Goal: Transaction & Acquisition: Obtain resource

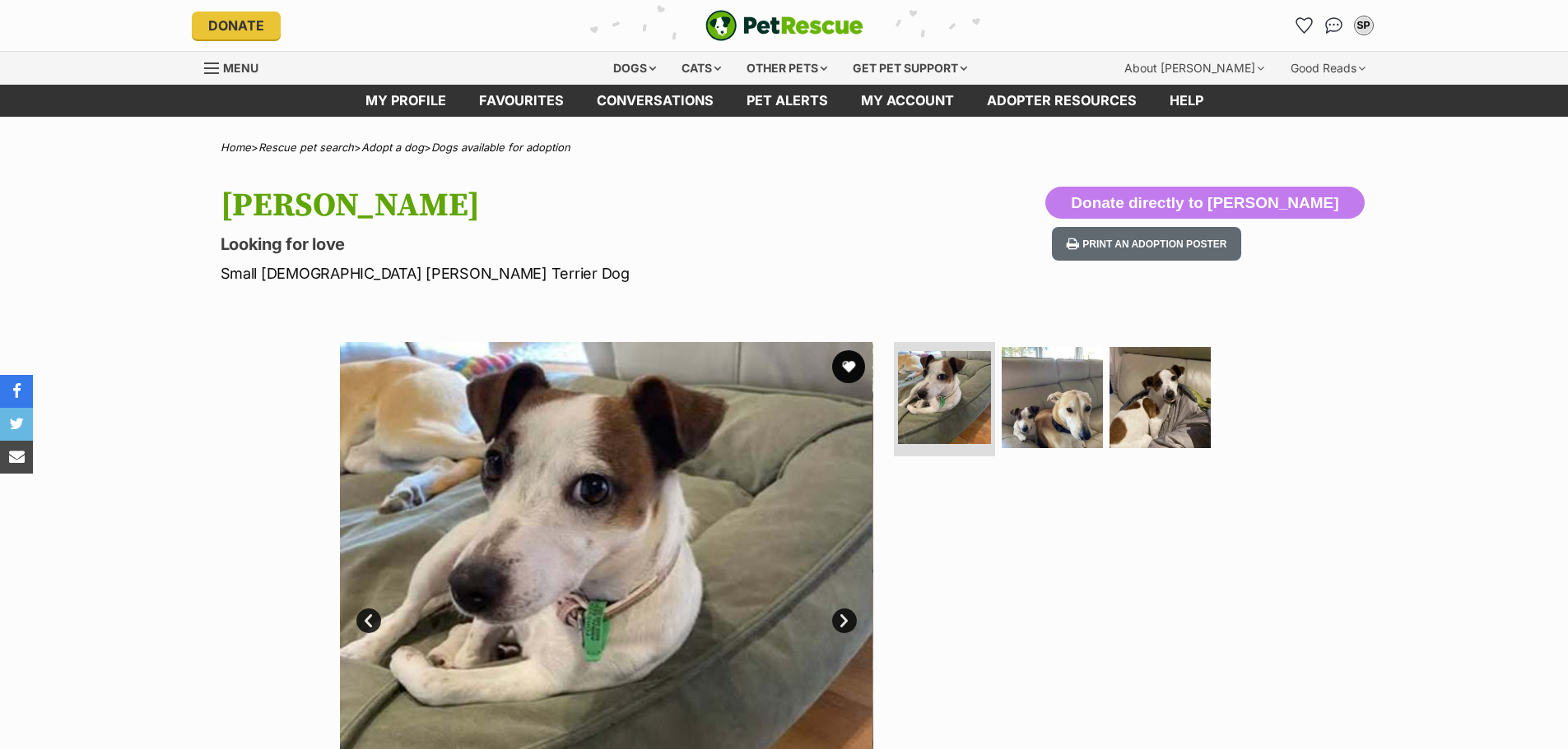
click at [848, 366] on button "favourite" at bounding box center [847, 367] width 33 height 33
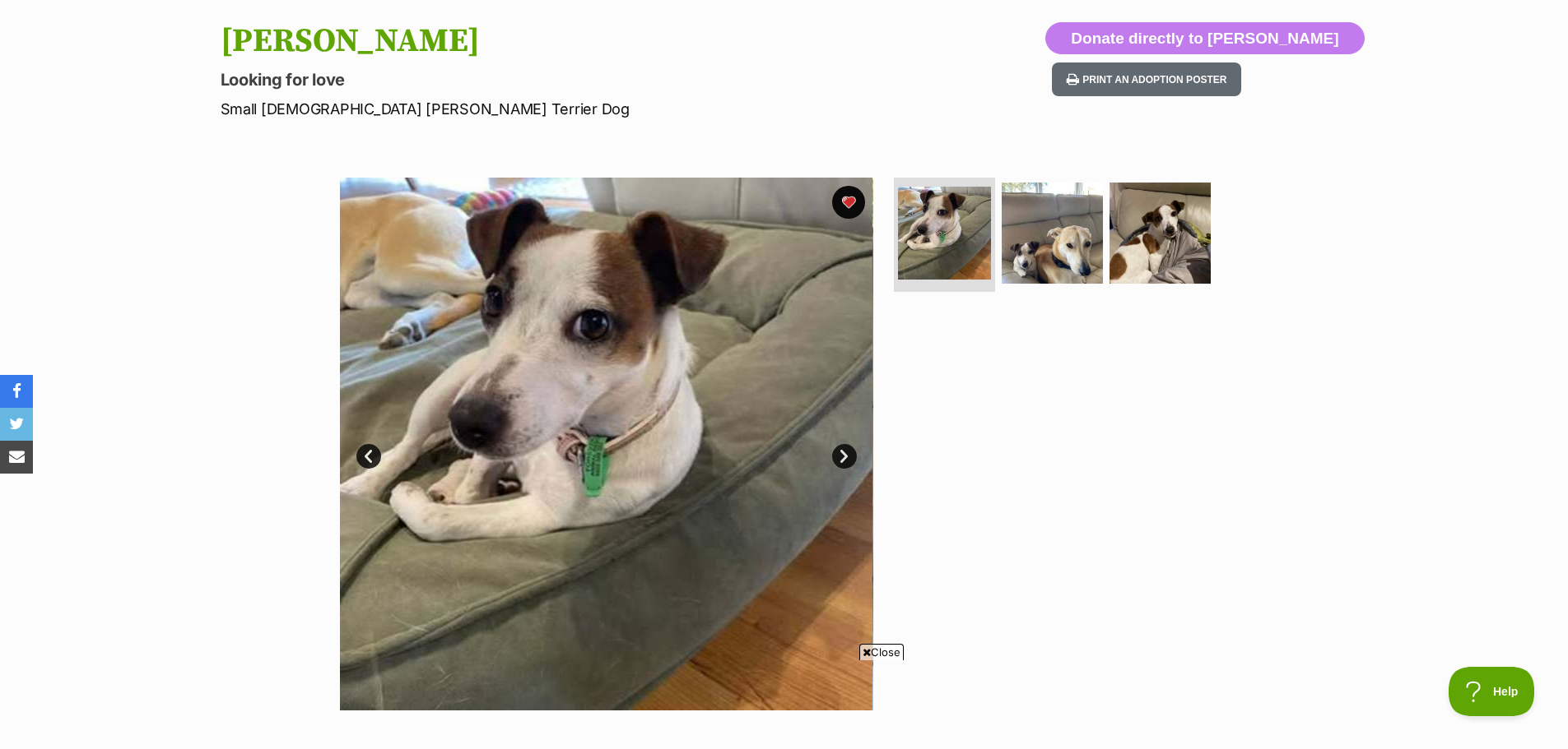
click at [839, 458] on link "Next" at bounding box center [844, 456] width 24 height 24
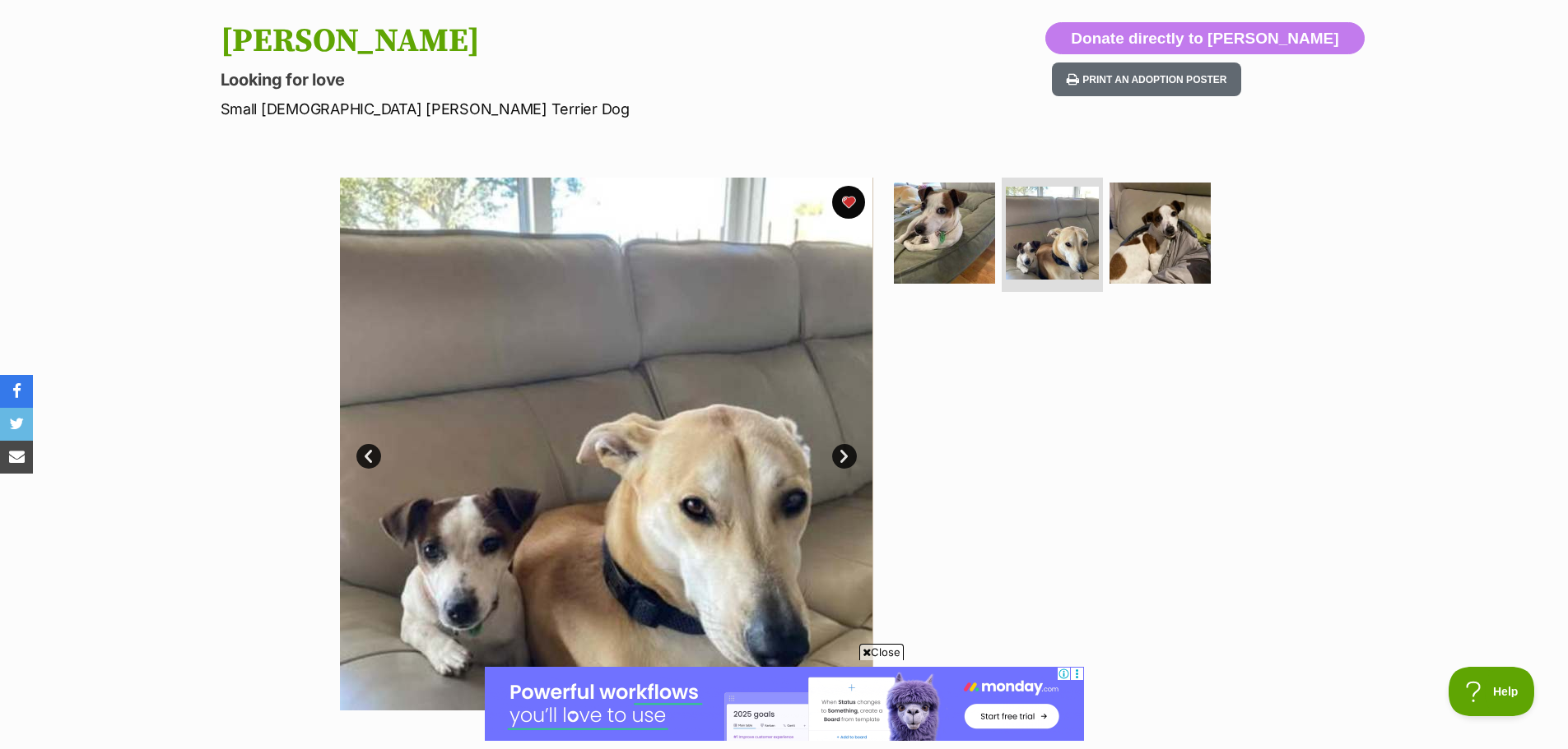
click at [839, 458] on link "Next" at bounding box center [844, 456] width 24 height 24
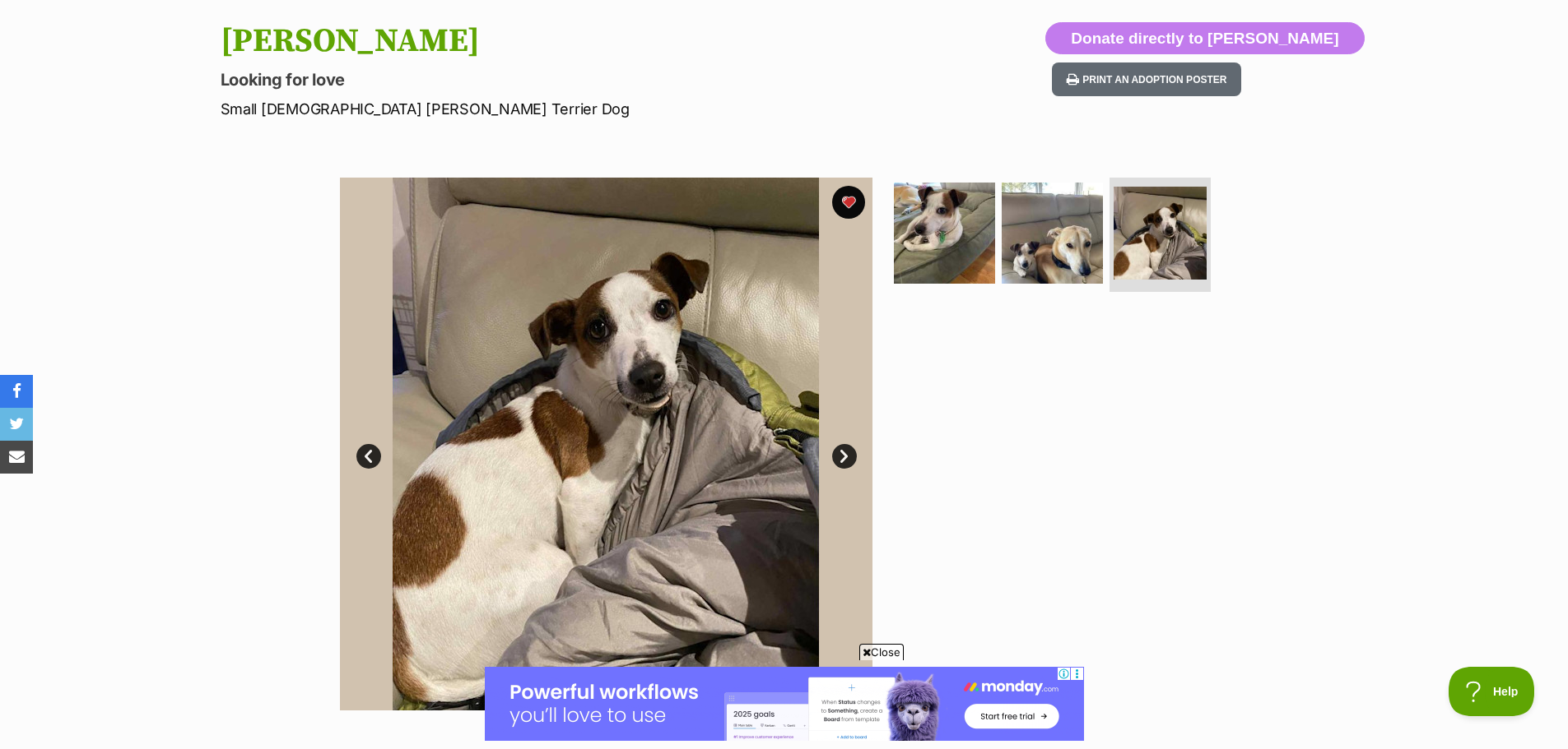
click at [839, 458] on link "Next" at bounding box center [844, 456] width 24 height 24
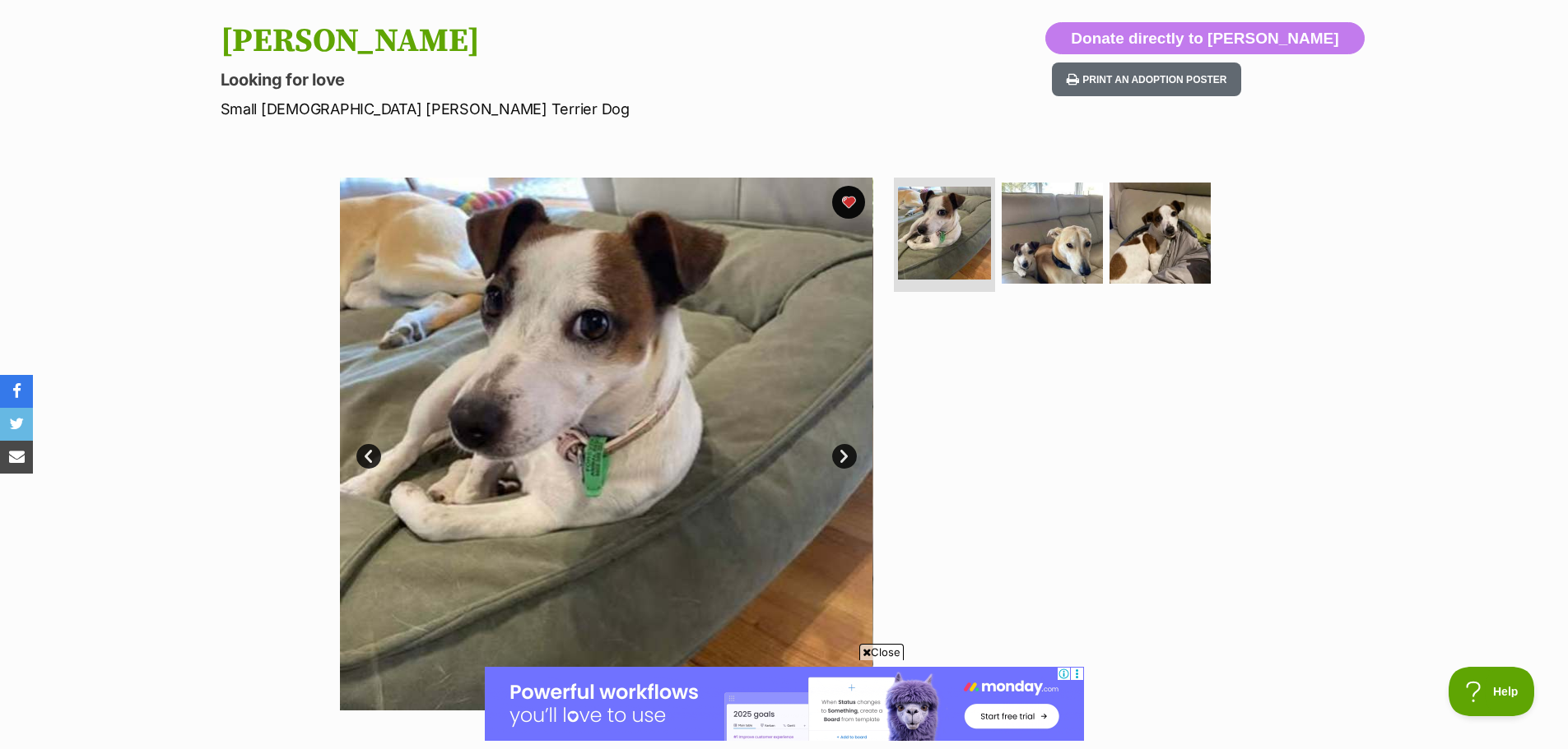
click at [885, 650] on span "Close" at bounding box center [882, 652] width 45 height 17
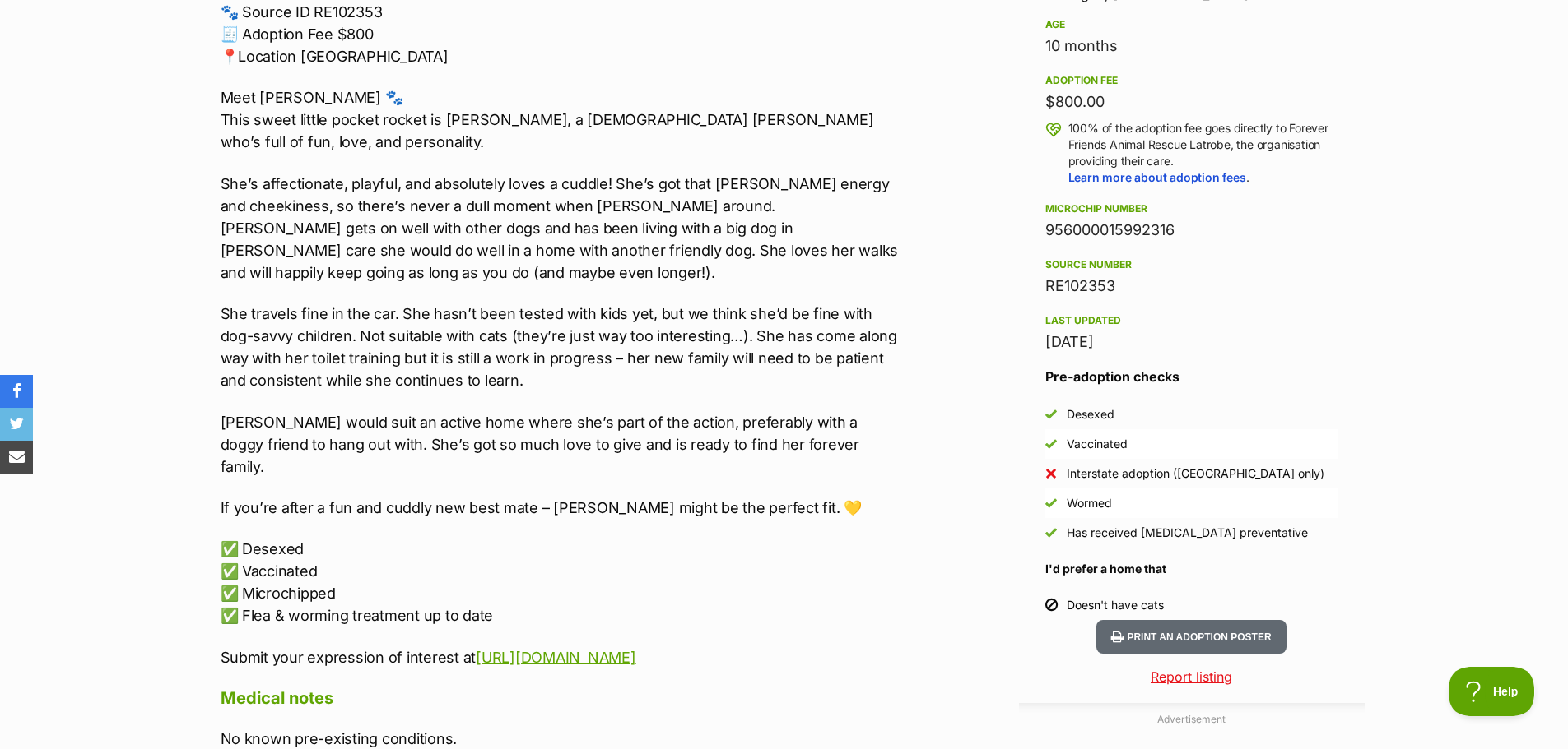
scroll to position [987, 0]
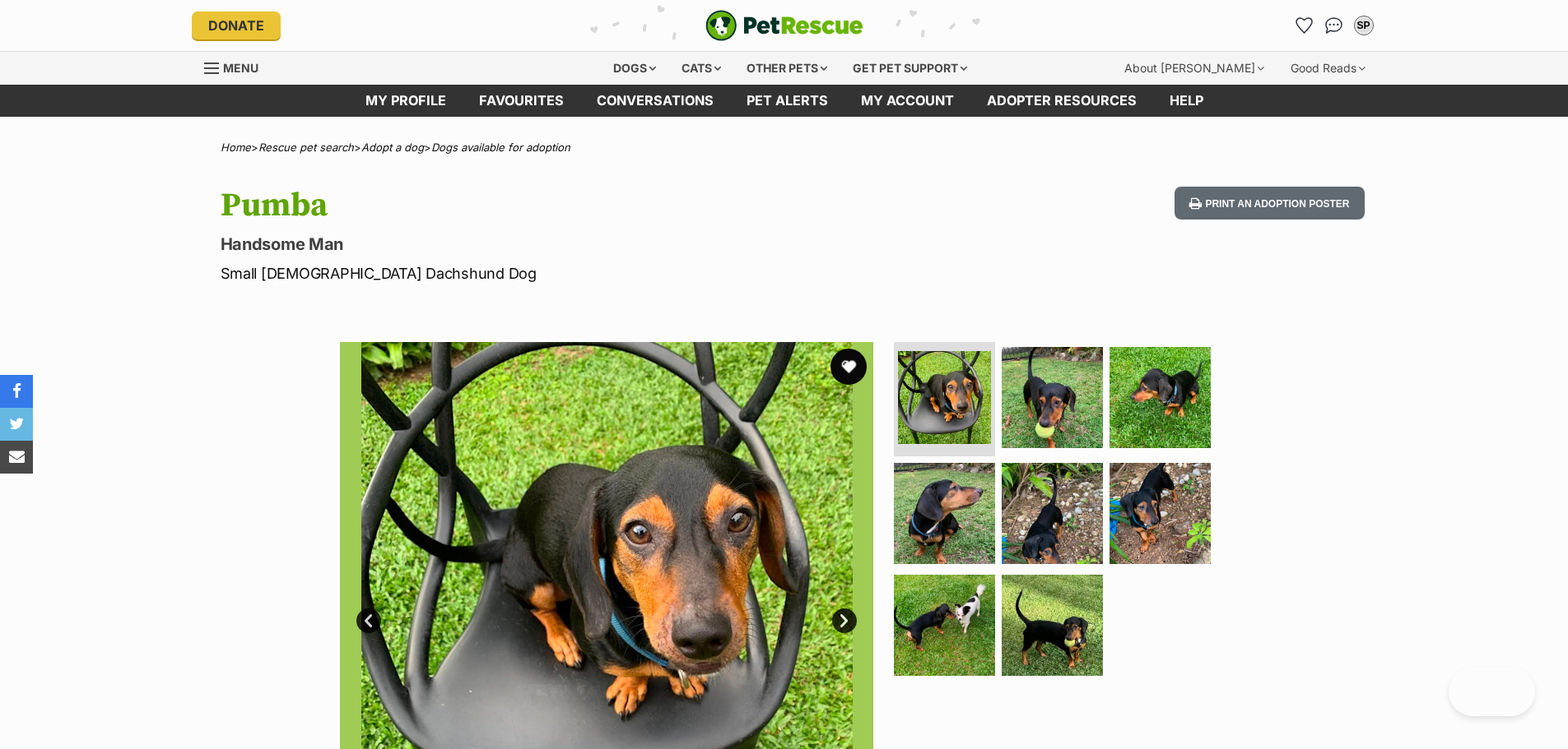
click at [847, 367] on button "favourite" at bounding box center [848, 367] width 36 height 36
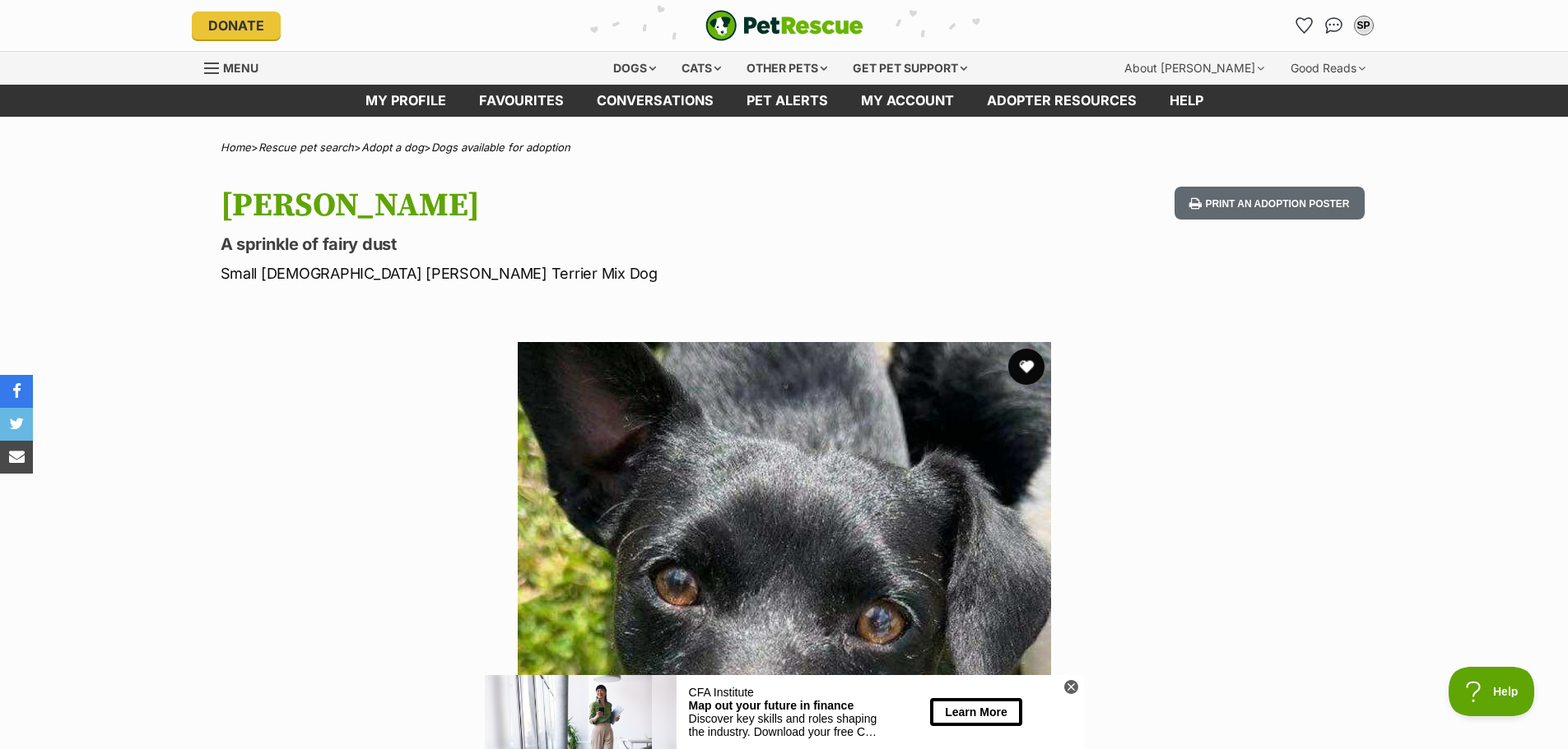
click at [1029, 364] on button "favourite" at bounding box center [1026, 367] width 36 height 36
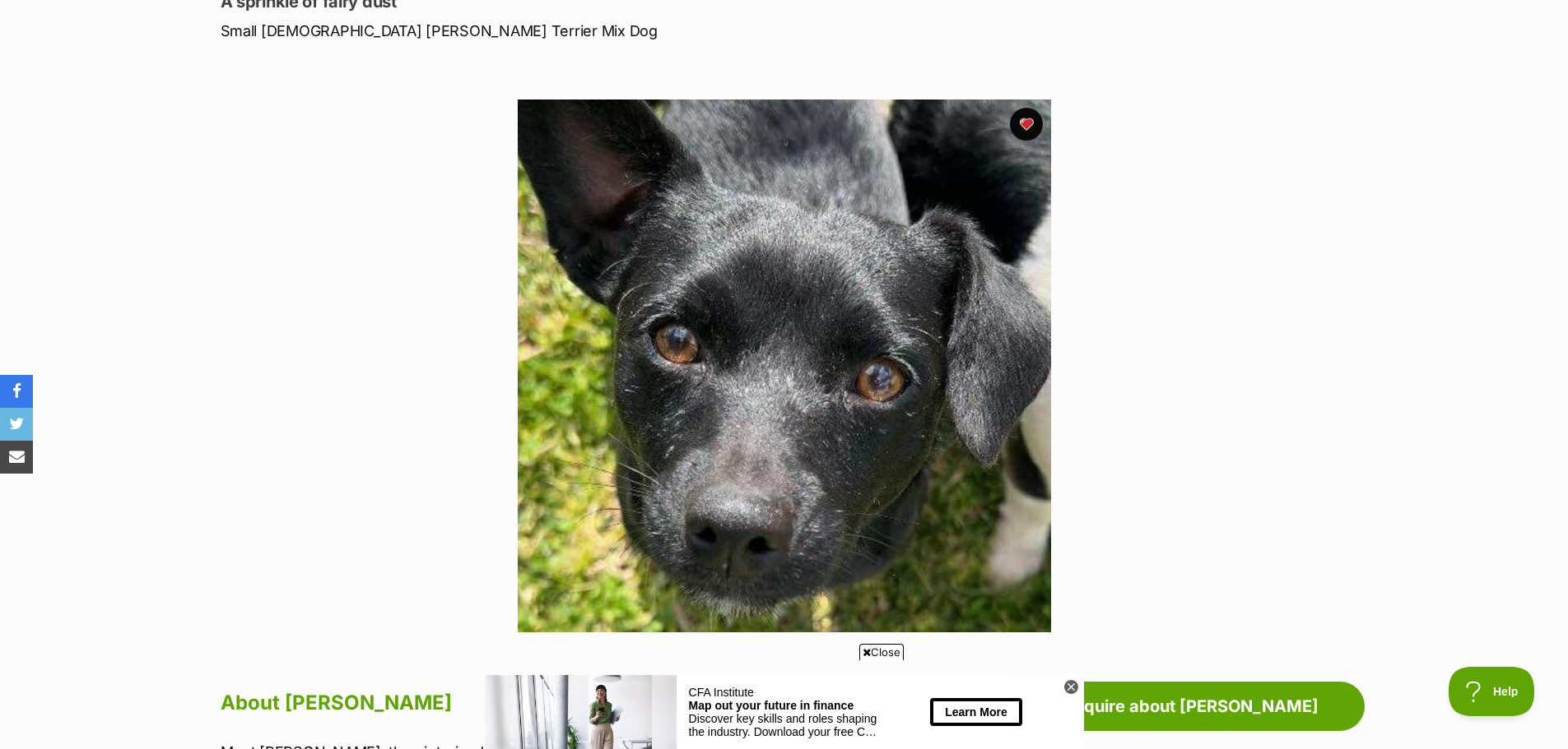
scroll to position [247, 0]
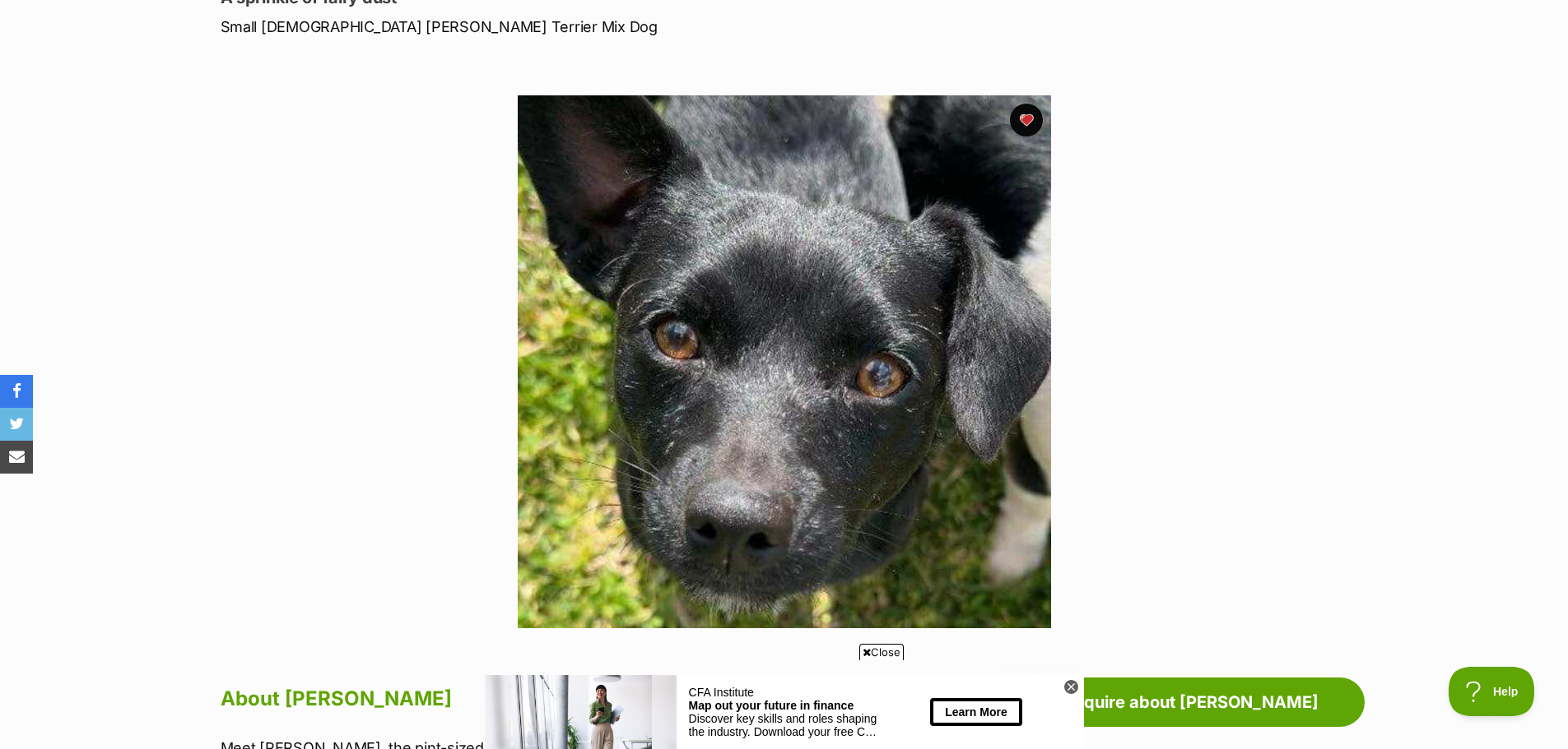
click at [875, 649] on span "Close" at bounding box center [882, 652] width 45 height 17
click at [1070, 685] on icon at bounding box center [1071, 687] width 14 height 14
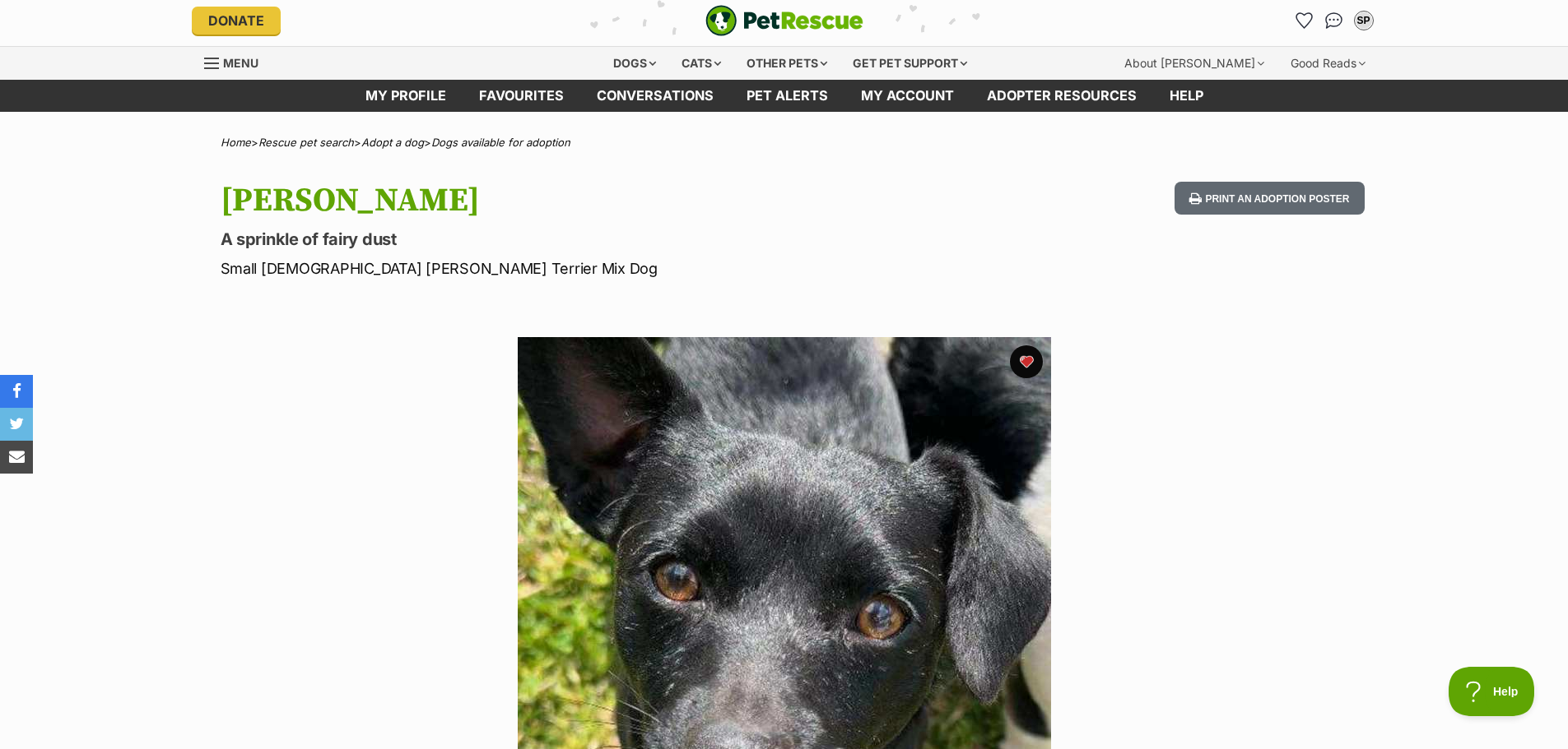
scroll to position [0, 0]
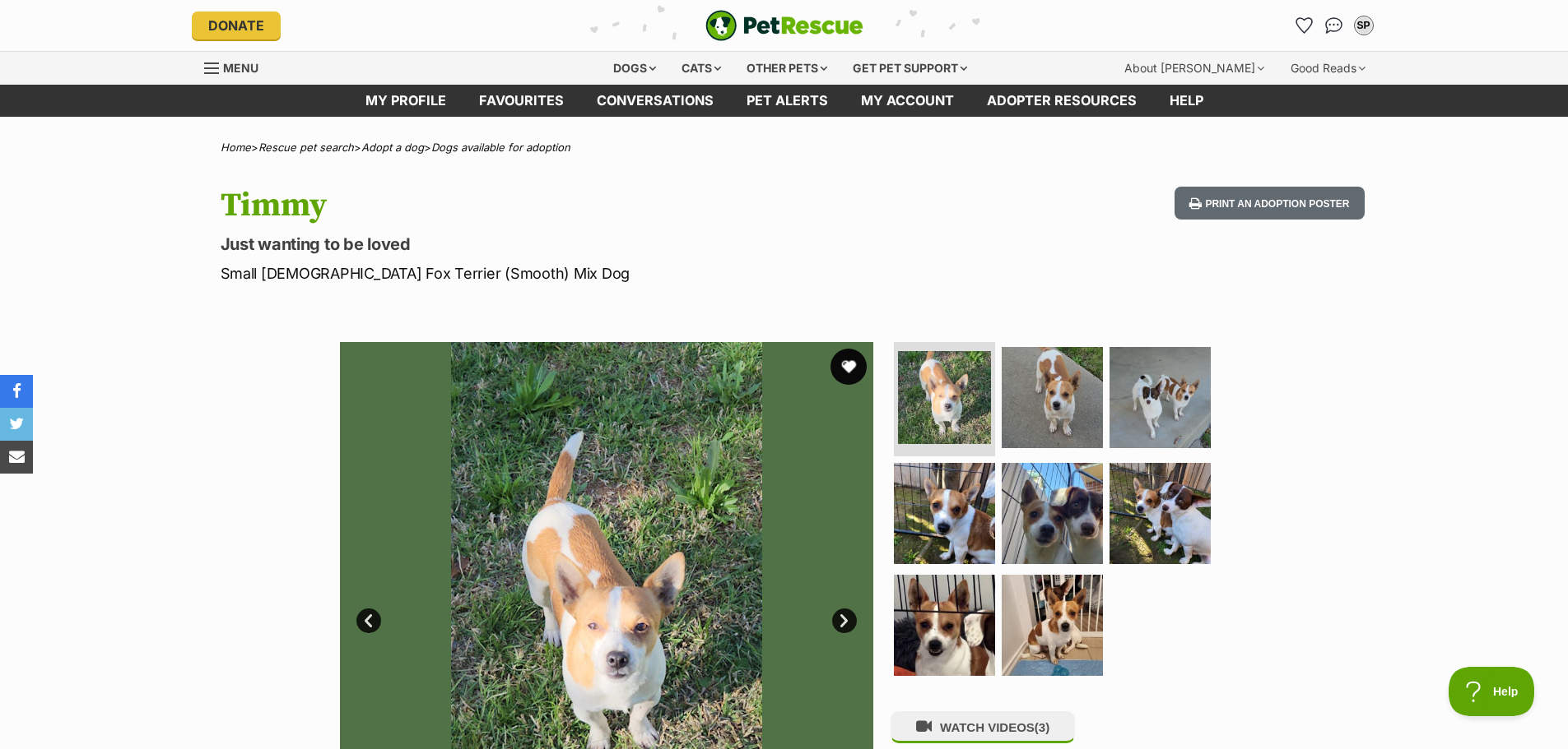
click at [846, 368] on button "favourite" at bounding box center [848, 367] width 36 height 36
click at [844, 622] on link "Next" at bounding box center [844, 621] width 24 height 24
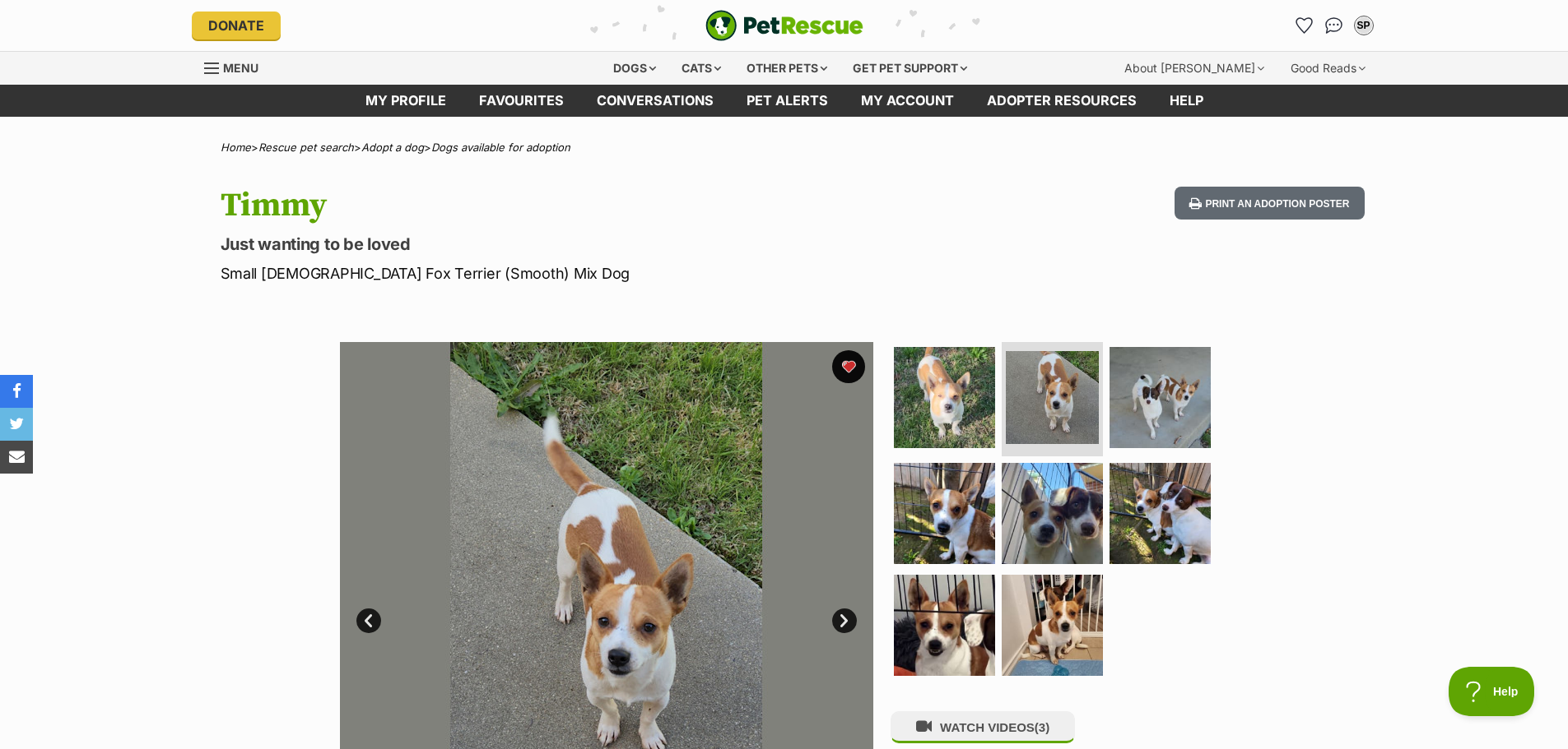
click at [843, 622] on link "Next" at bounding box center [844, 621] width 24 height 24
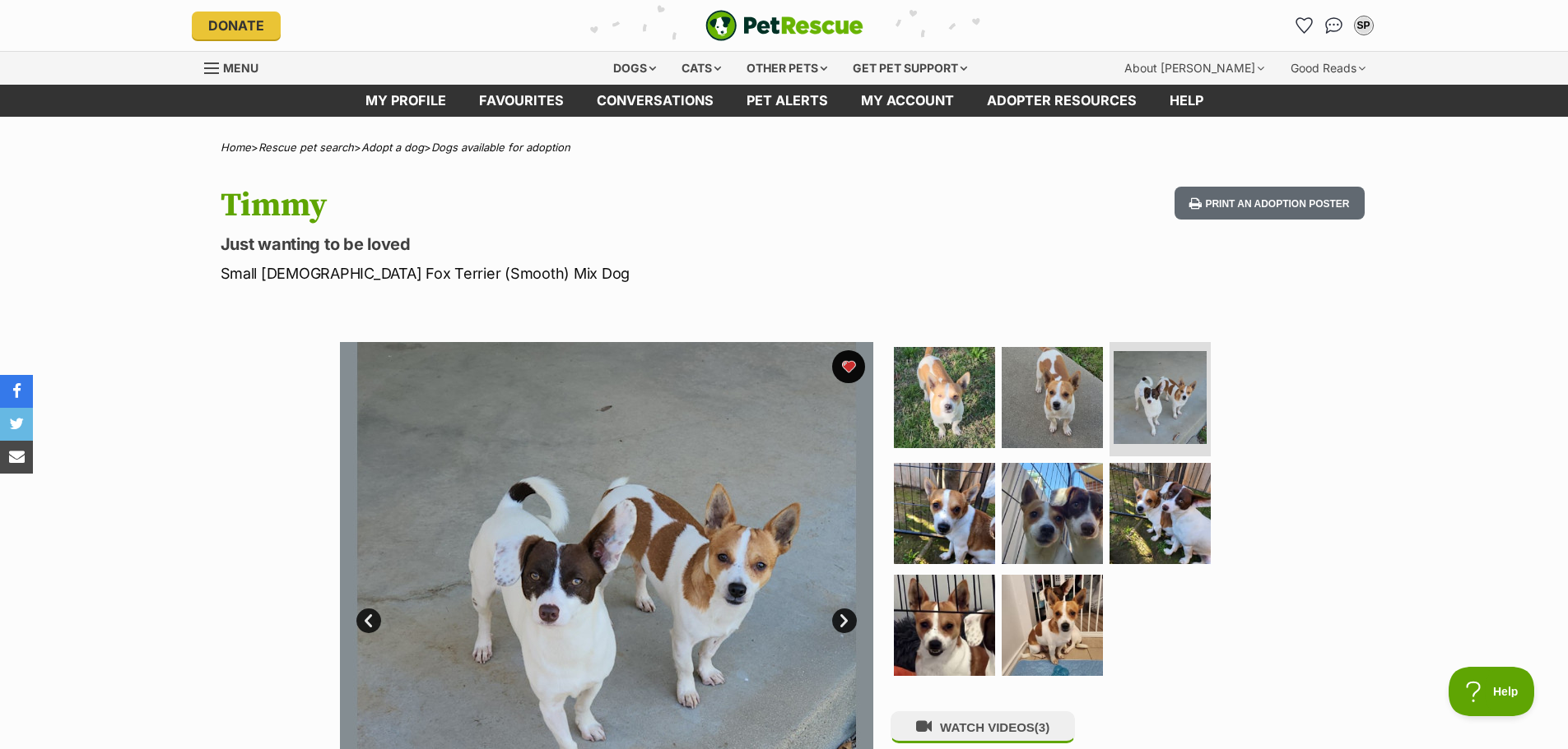
click at [843, 622] on link "Next" at bounding box center [844, 621] width 24 height 24
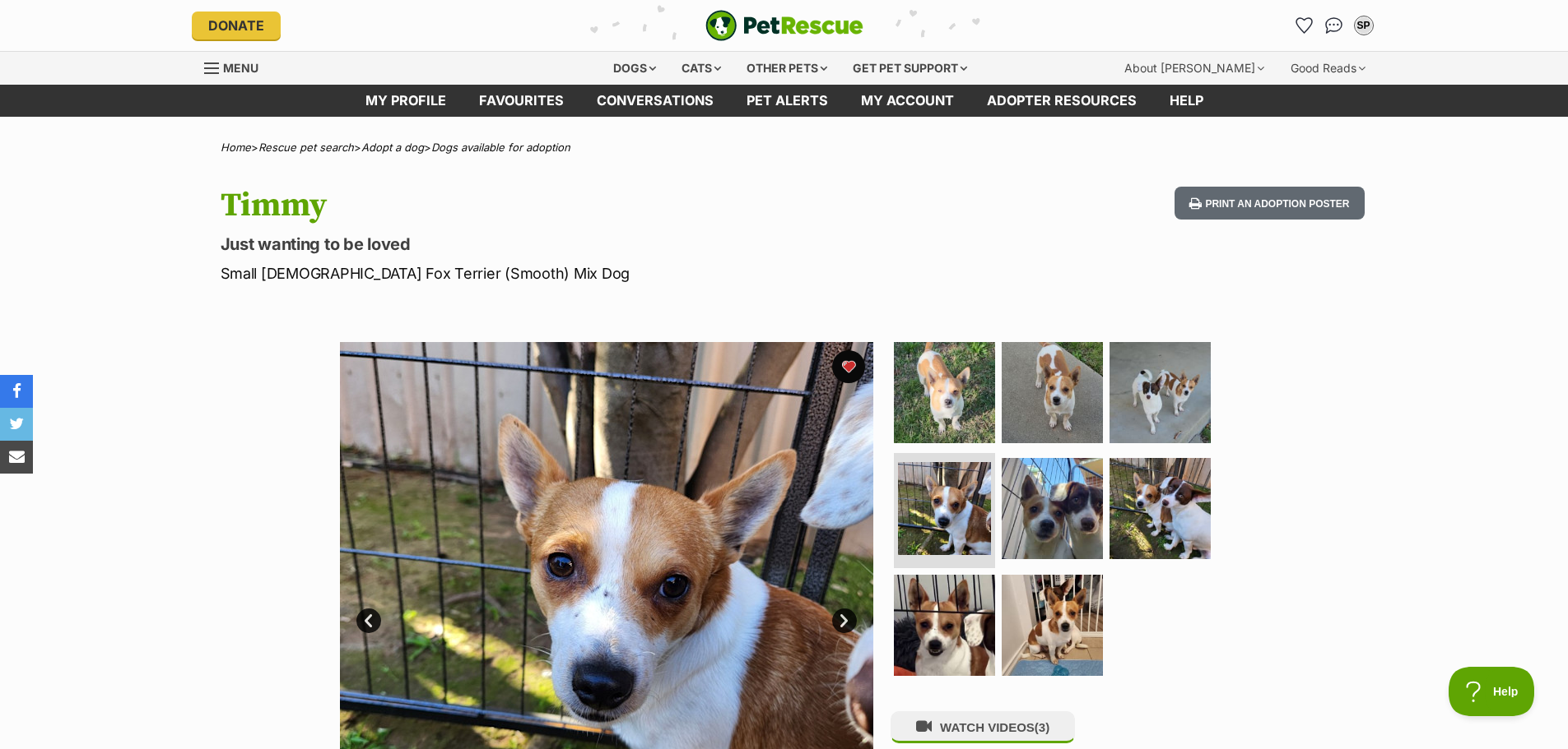
click at [843, 622] on link "Next" at bounding box center [844, 621] width 24 height 24
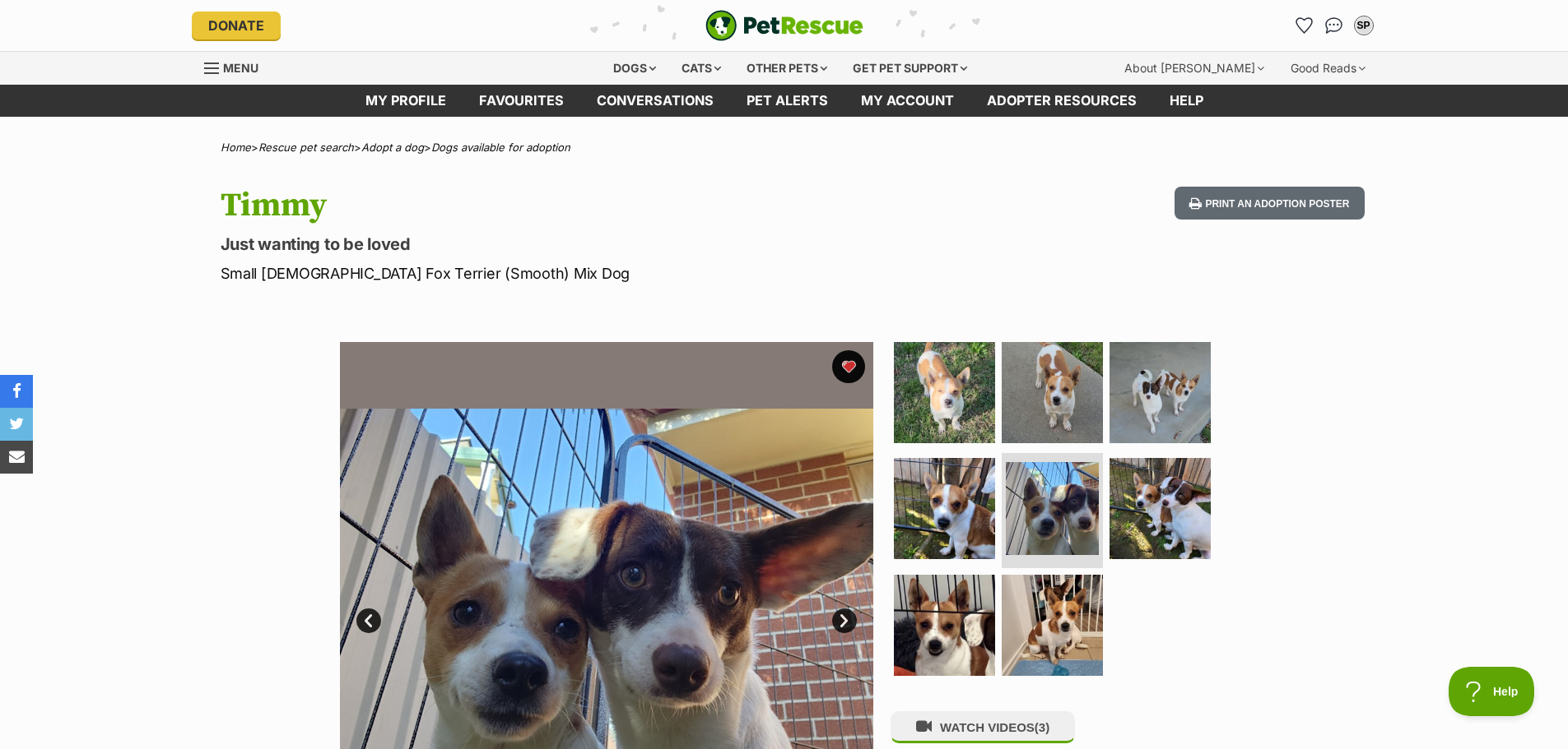
click at [843, 622] on link "Next" at bounding box center [844, 621] width 24 height 24
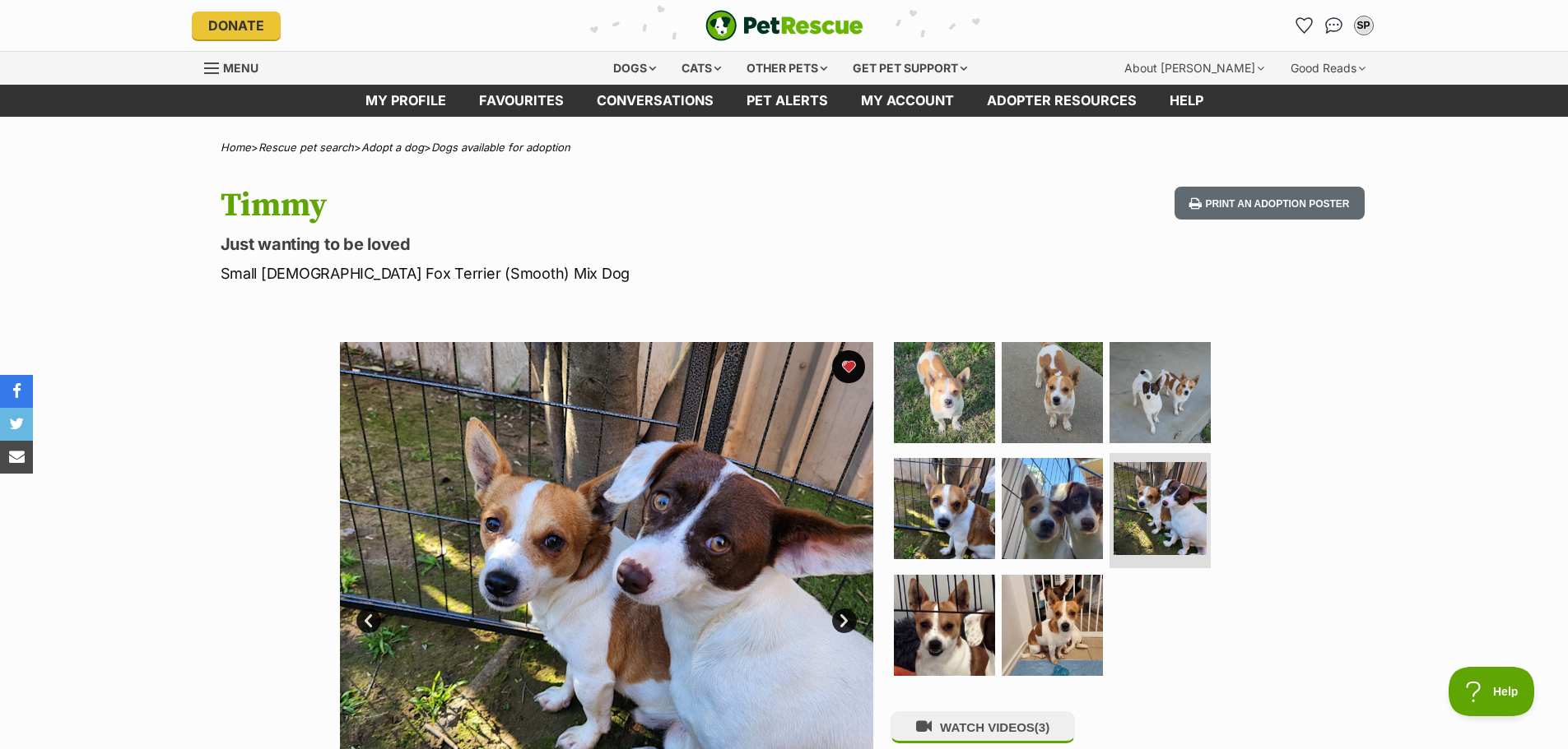
click at [843, 622] on link "Next" at bounding box center [844, 621] width 24 height 24
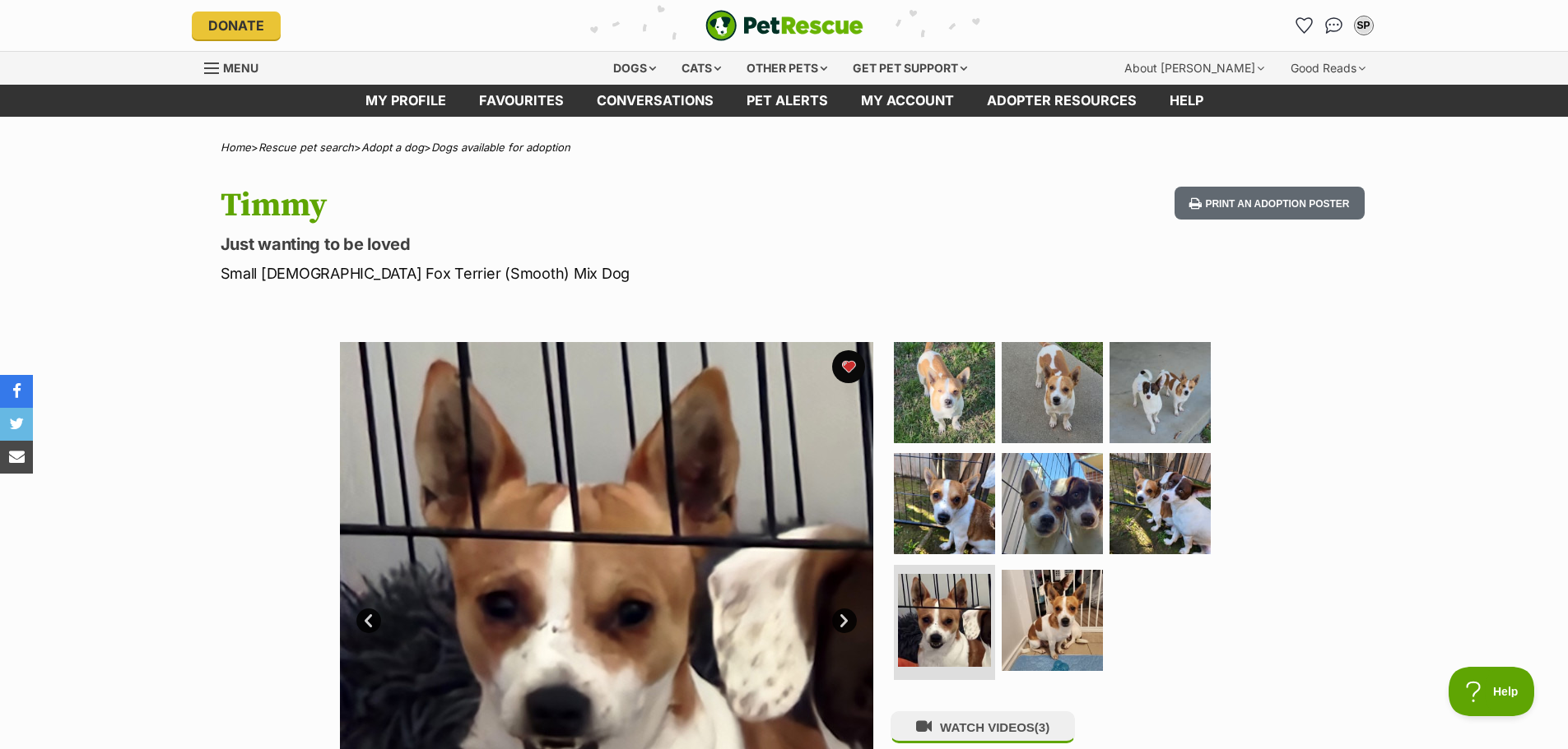
click at [843, 622] on link "Next" at bounding box center [844, 621] width 24 height 24
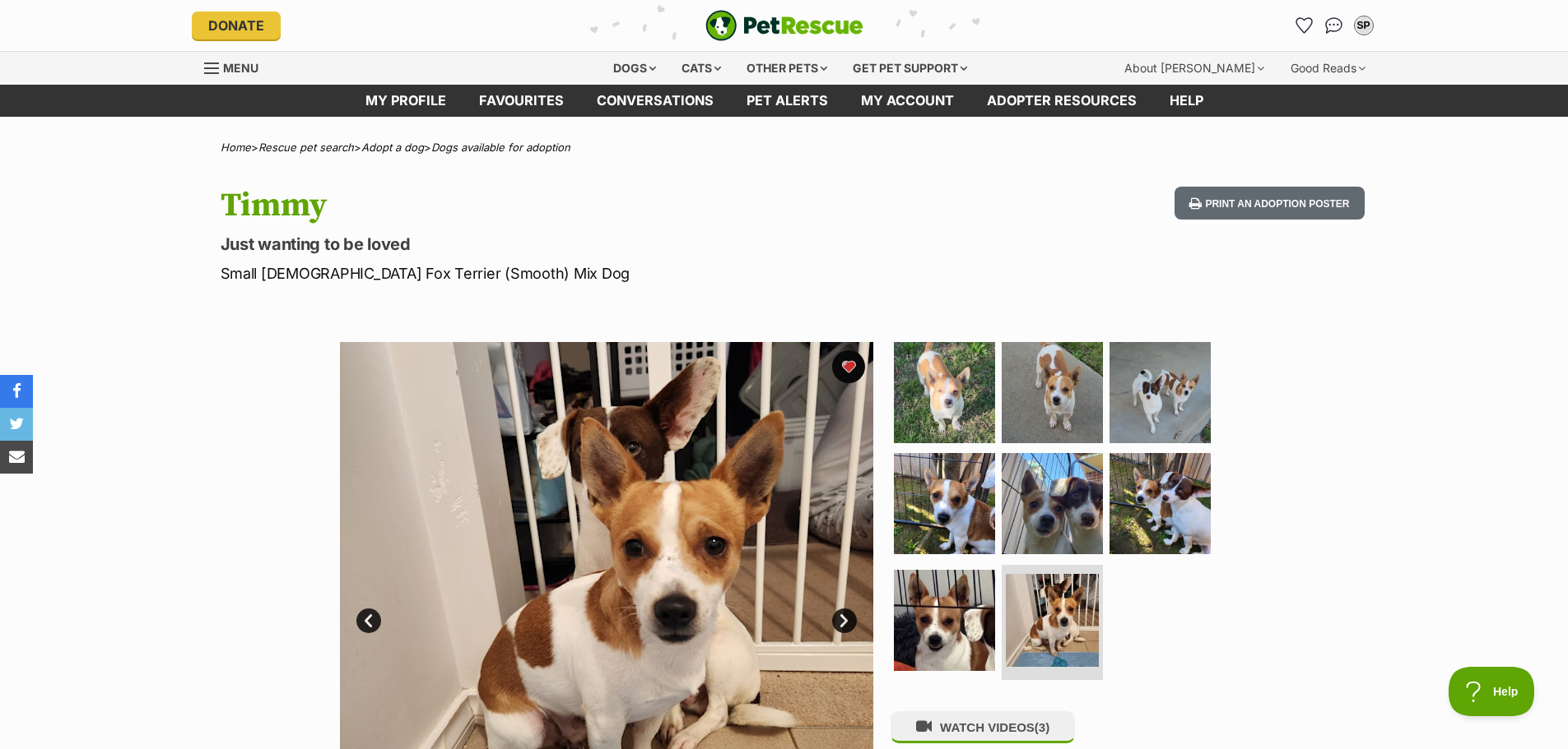
click at [843, 622] on link "Next" at bounding box center [844, 621] width 24 height 24
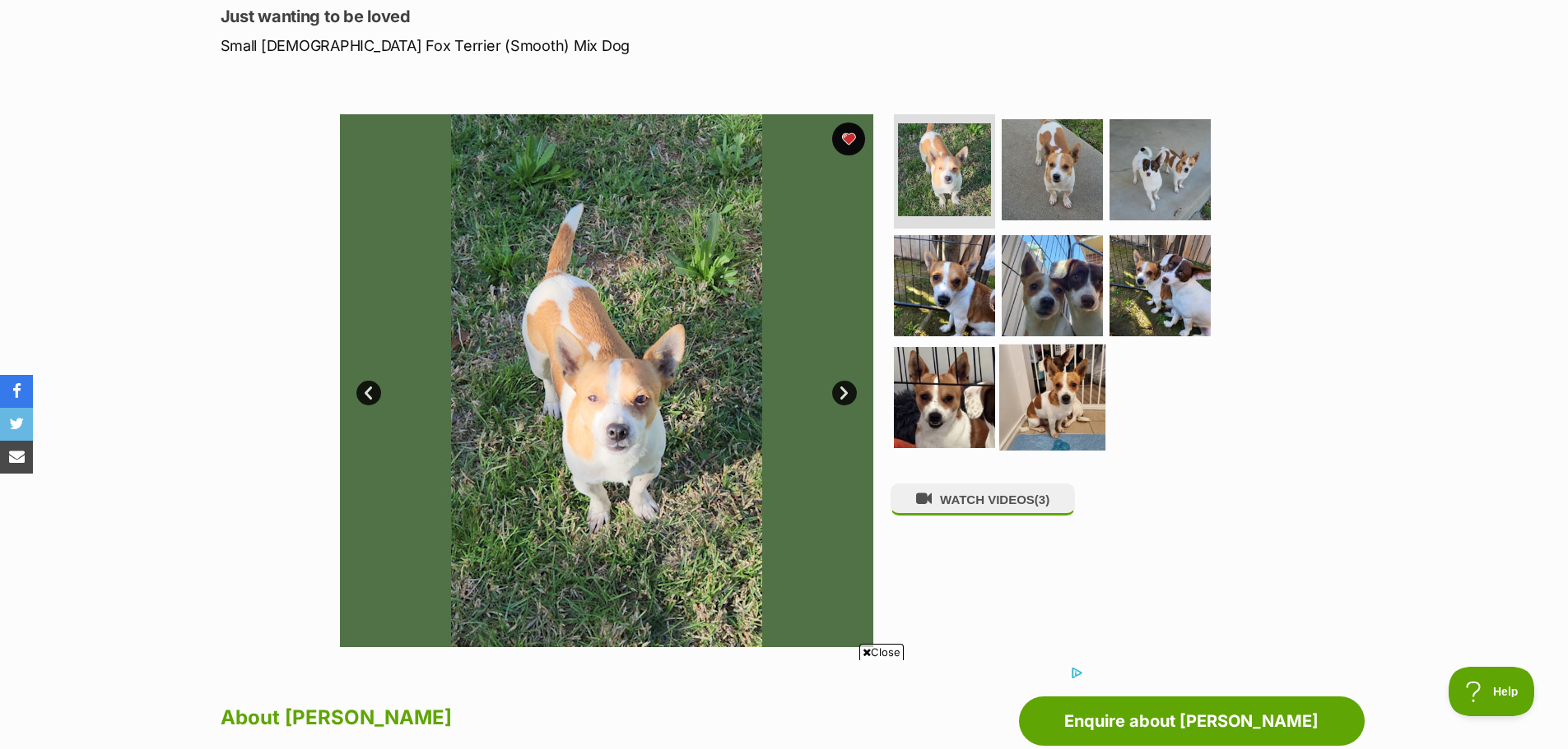
scroll to position [247, 0]
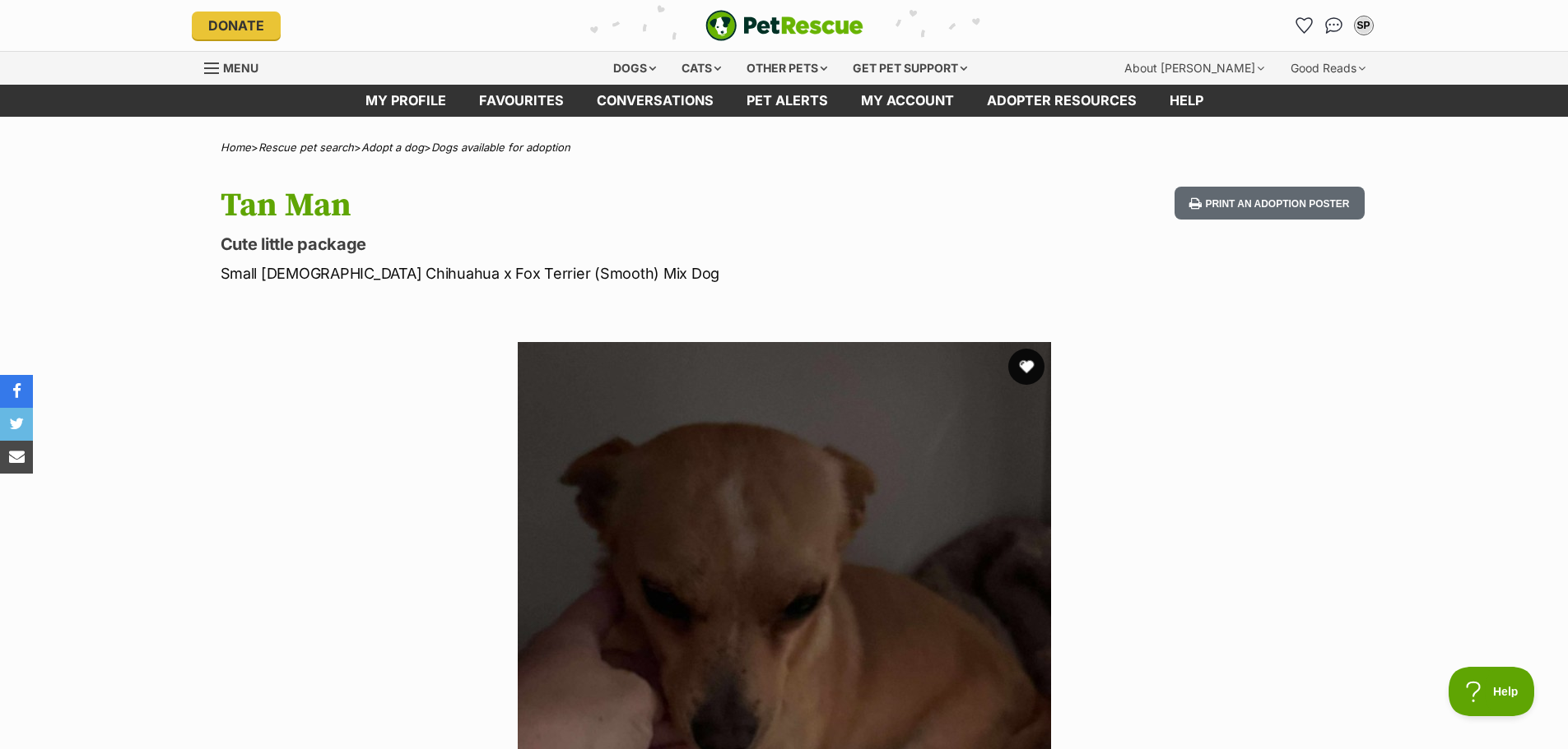
click at [1025, 366] on button "favourite" at bounding box center [1026, 367] width 36 height 36
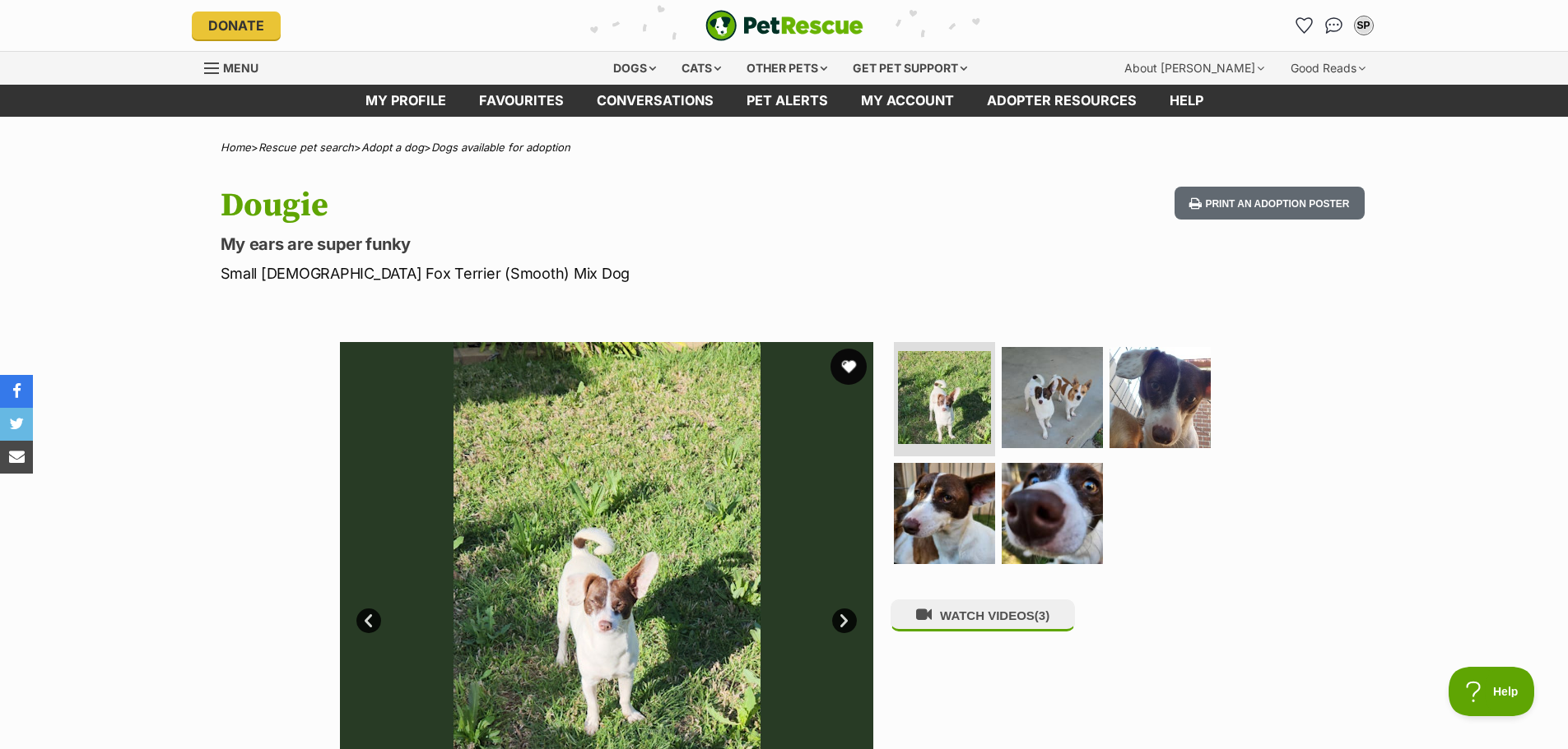
click at [847, 363] on button "favourite" at bounding box center [848, 367] width 36 height 36
click at [842, 617] on link "Next" at bounding box center [844, 621] width 24 height 24
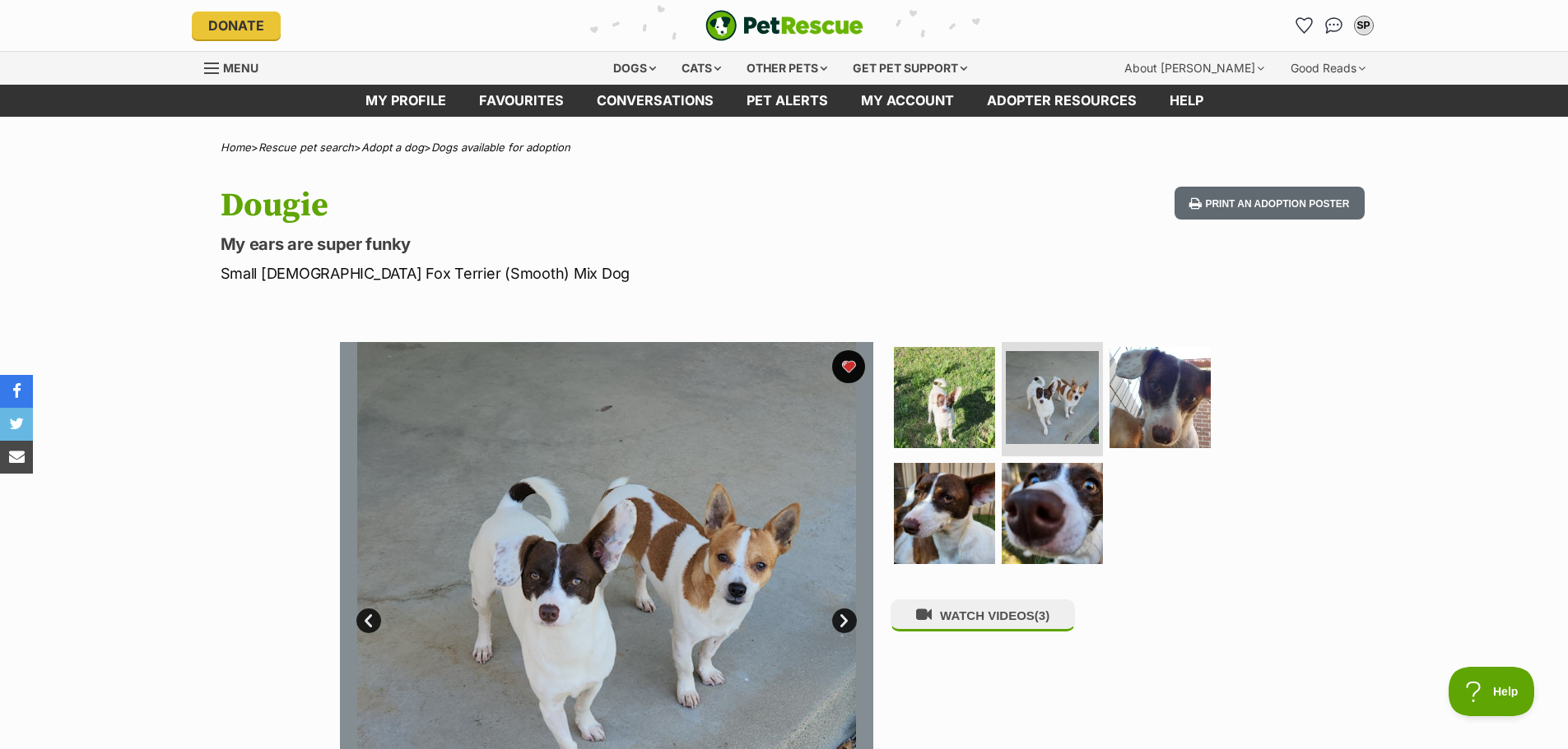
click at [842, 617] on link "Next" at bounding box center [844, 621] width 24 height 24
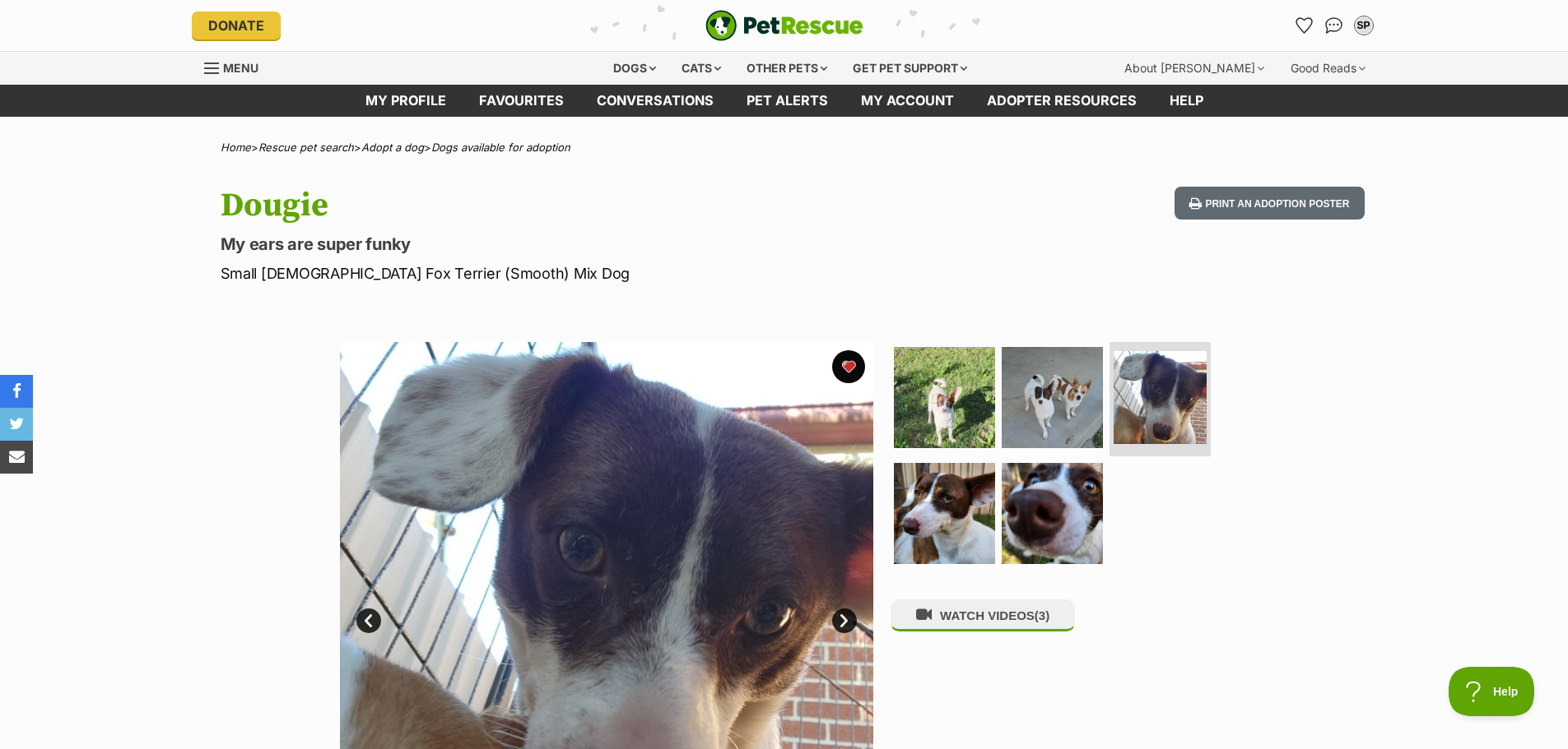
click at [842, 617] on link "Next" at bounding box center [844, 621] width 24 height 24
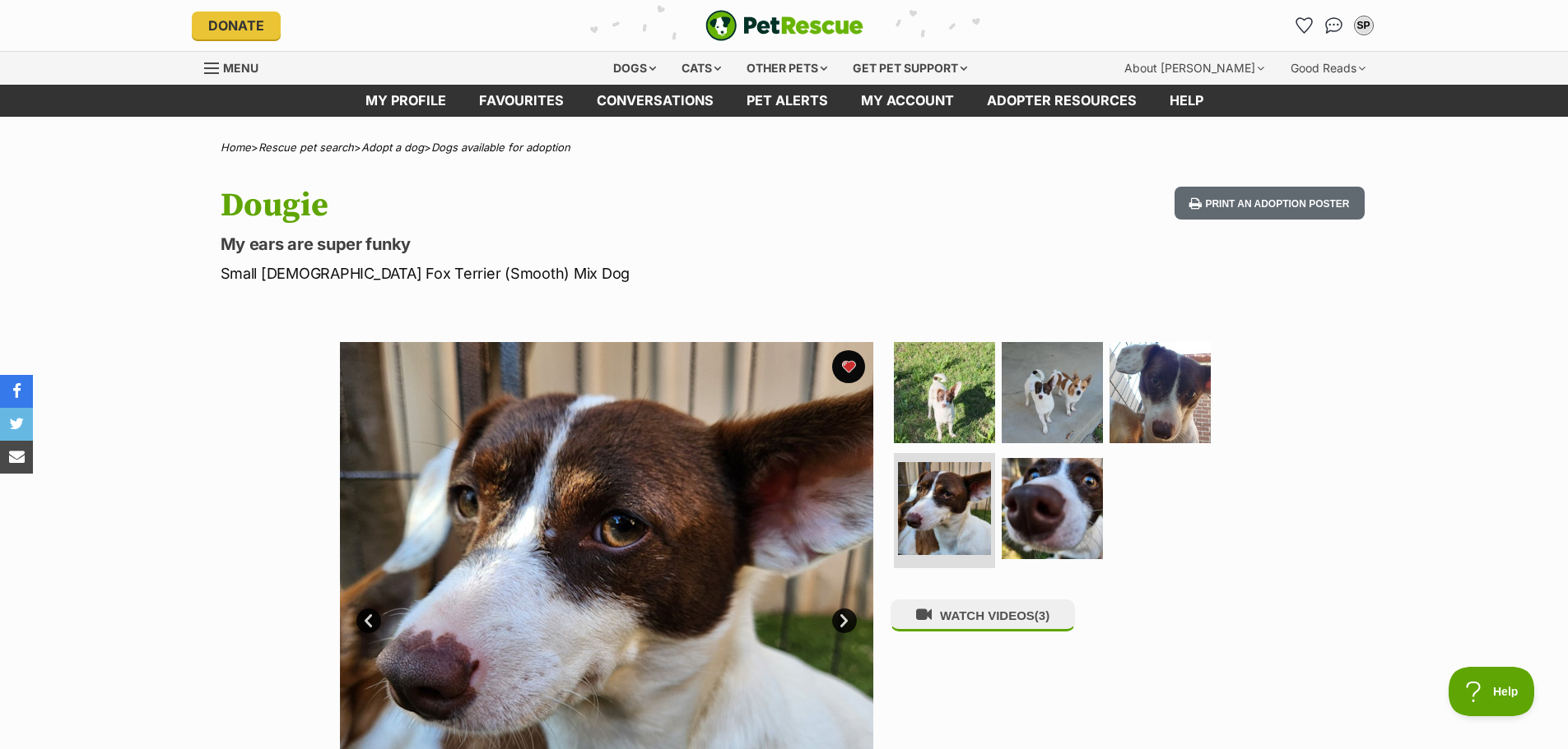
click at [842, 617] on link "Next" at bounding box center [844, 621] width 24 height 24
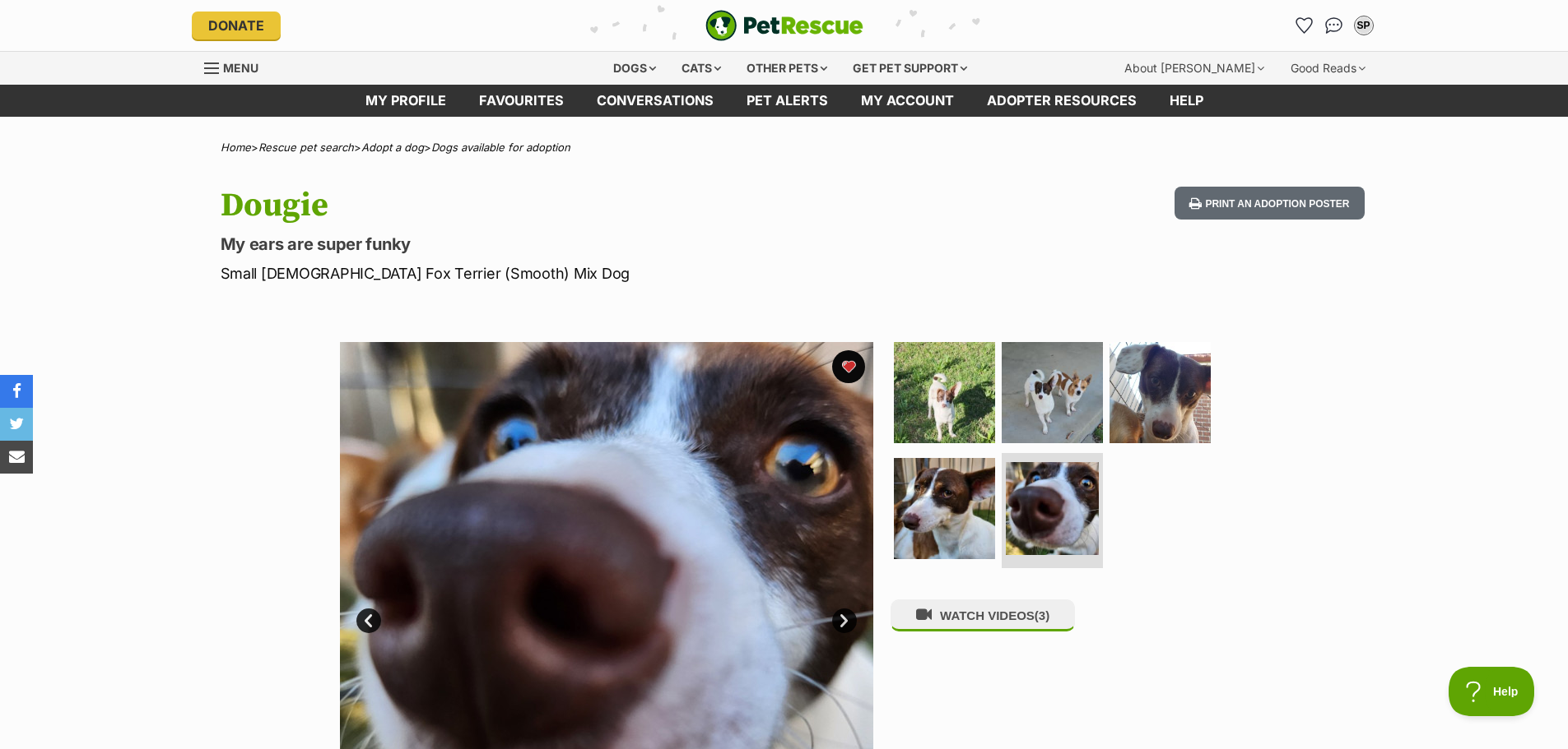
click at [842, 617] on link "Next" at bounding box center [844, 621] width 24 height 24
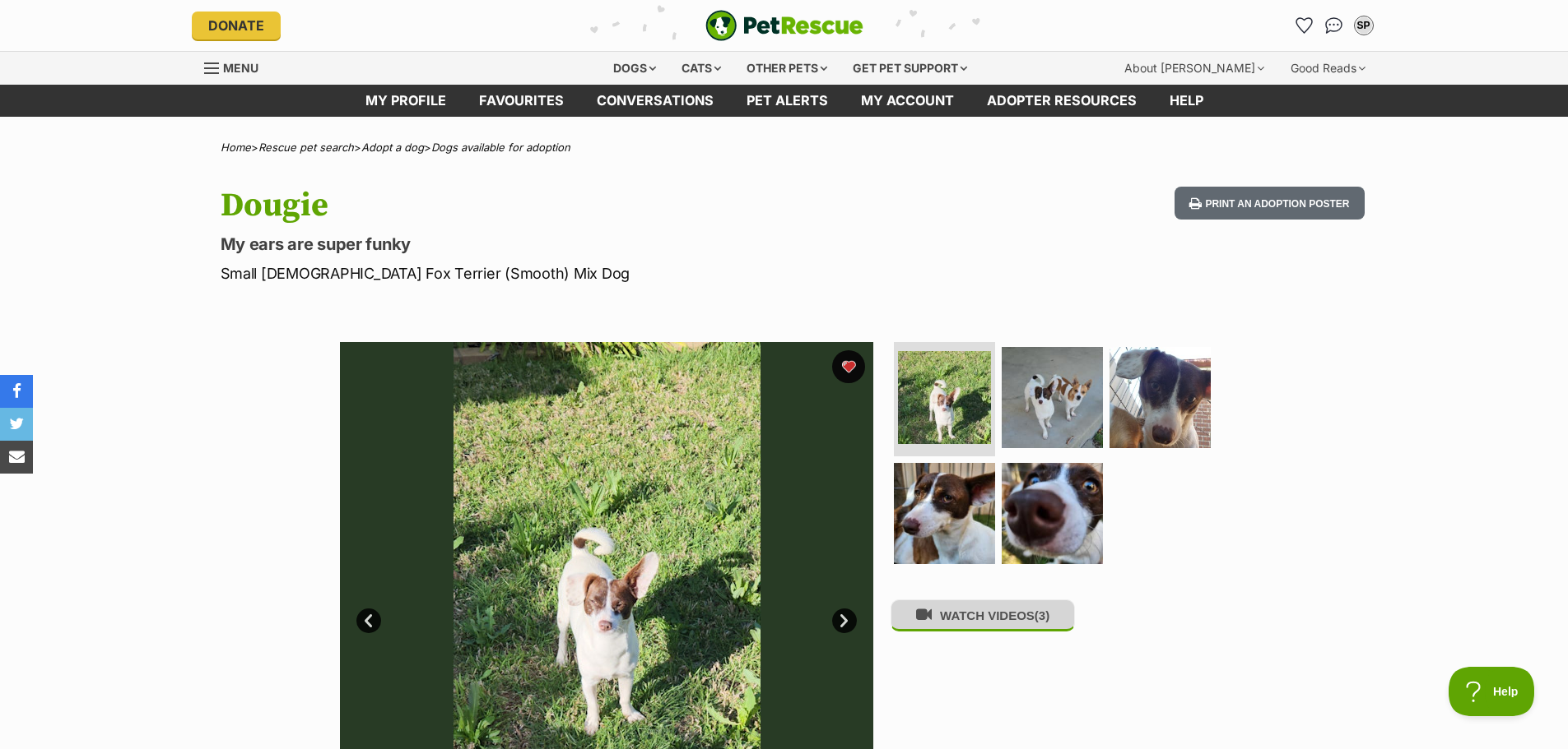
click at [1023, 623] on button "WATCH VIDEOS (3)" at bounding box center [983, 616] width 185 height 32
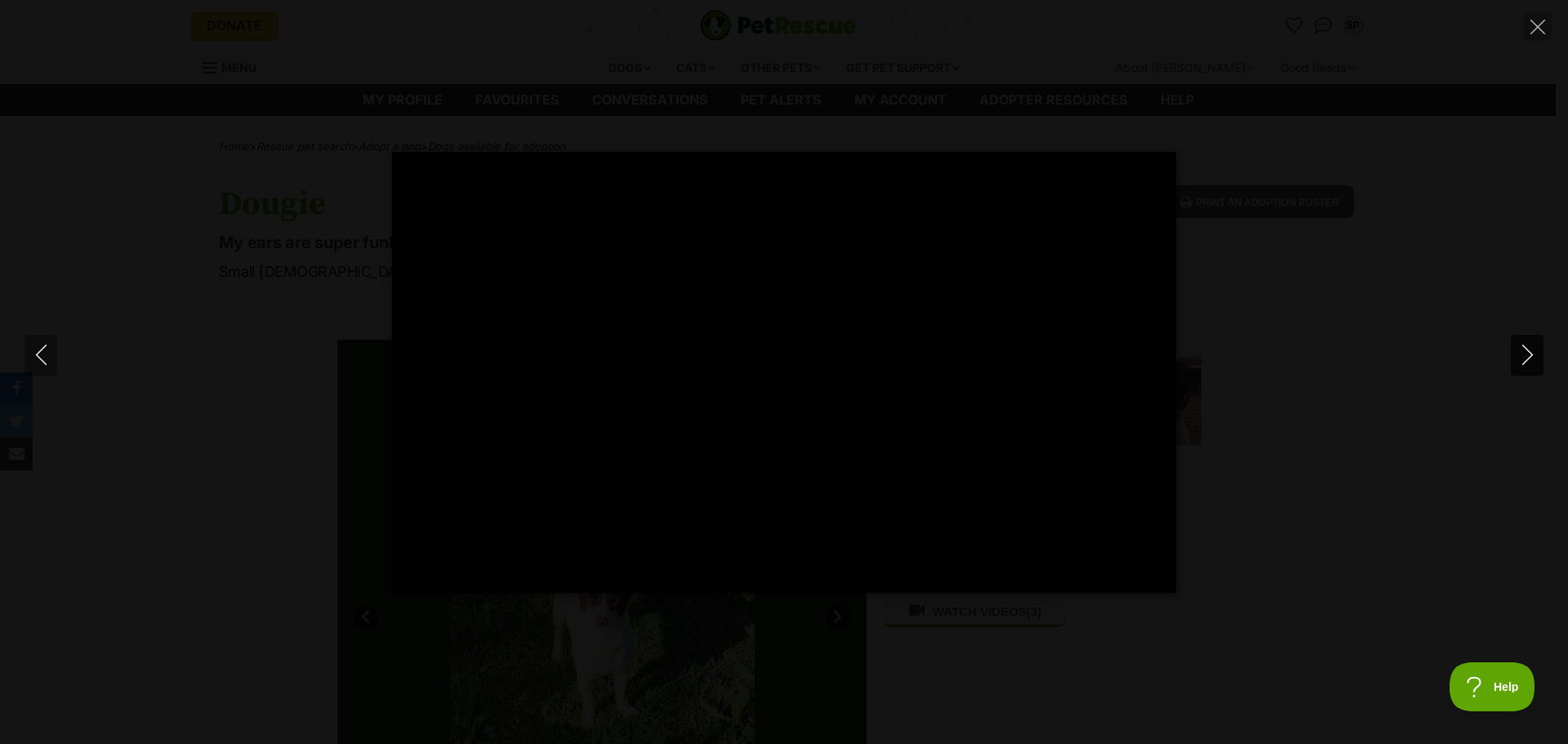
type input "100"
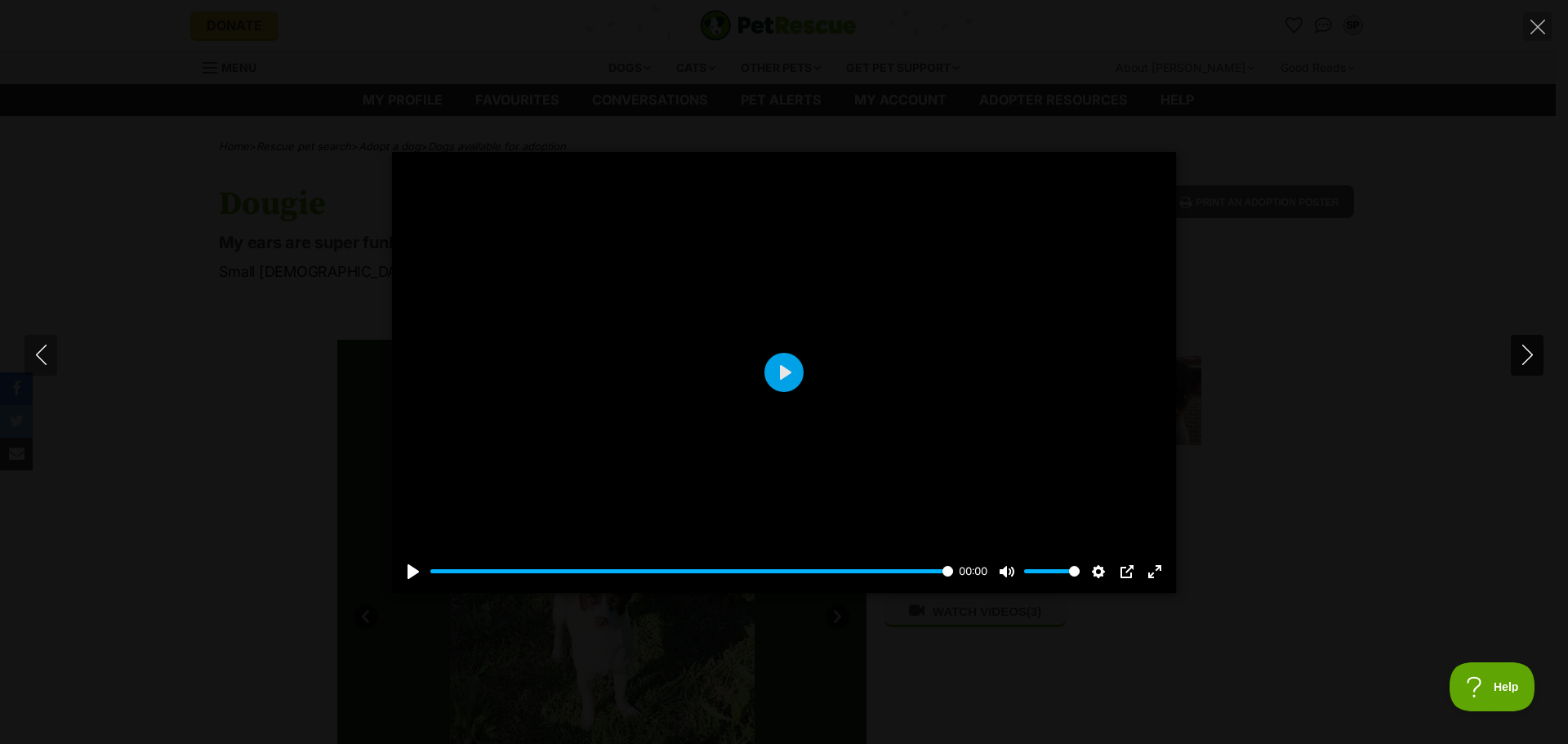
click at [1527, 349] on icon "Next" at bounding box center [1527, 355] width 20 height 20
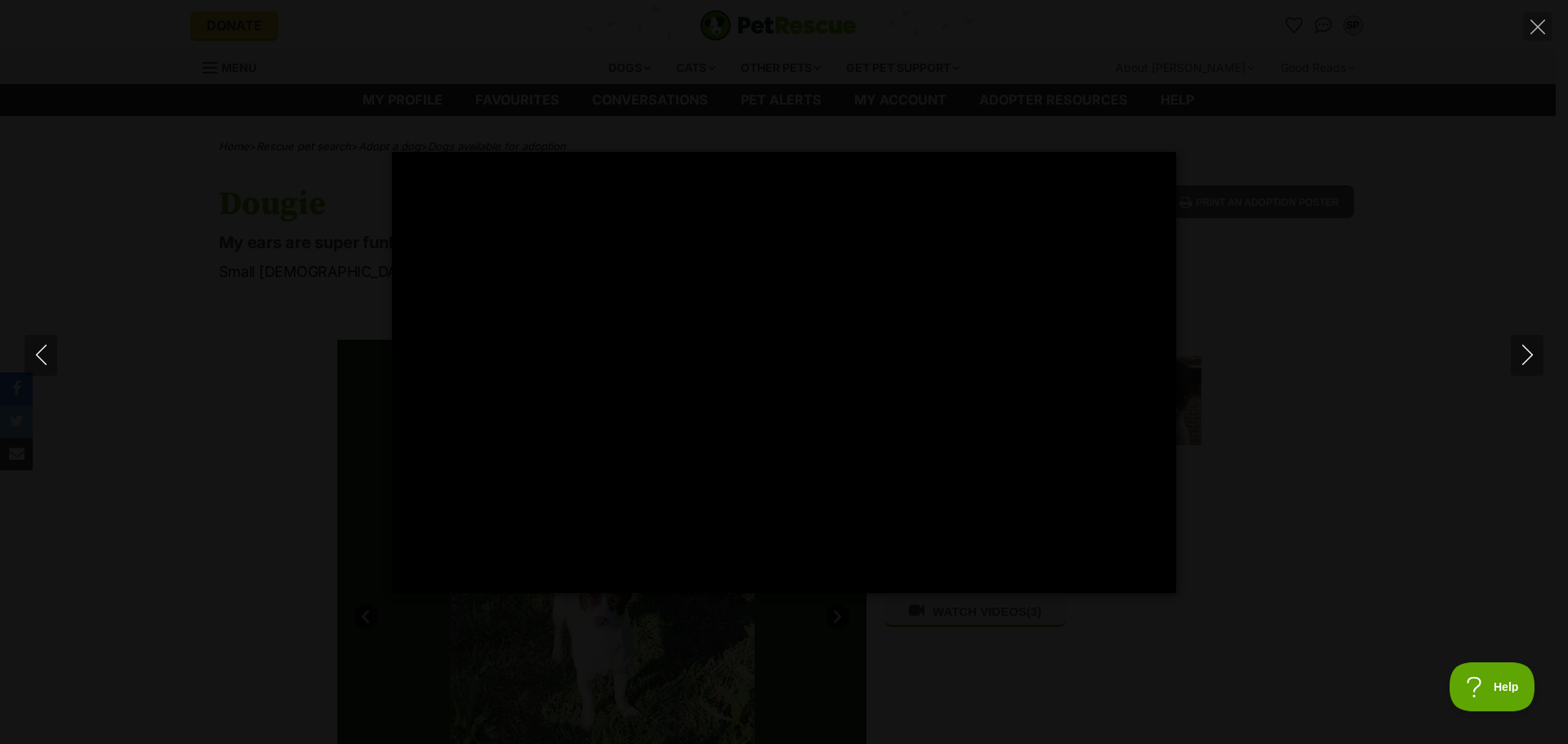
type input "100"
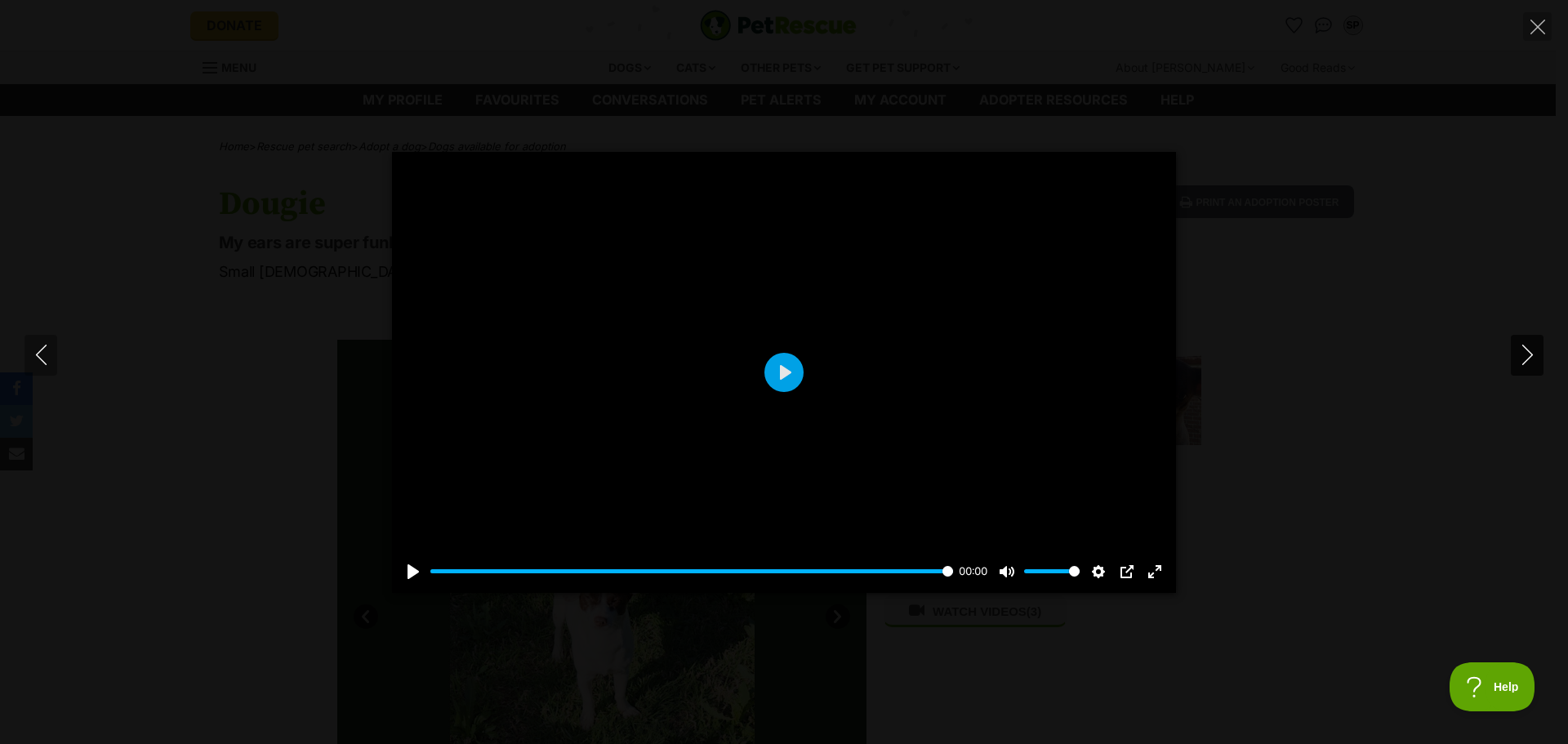
click at [1523, 354] on icon "Next" at bounding box center [1527, 355] width 20 height 20
type input "100"
click at [1528, 352] on icon "Next" at bounding box center [1526, 355] width 10 height 20
click at [808, 445] on div at bounding box center [784, 372] width 784 height 441
type input "29.07"
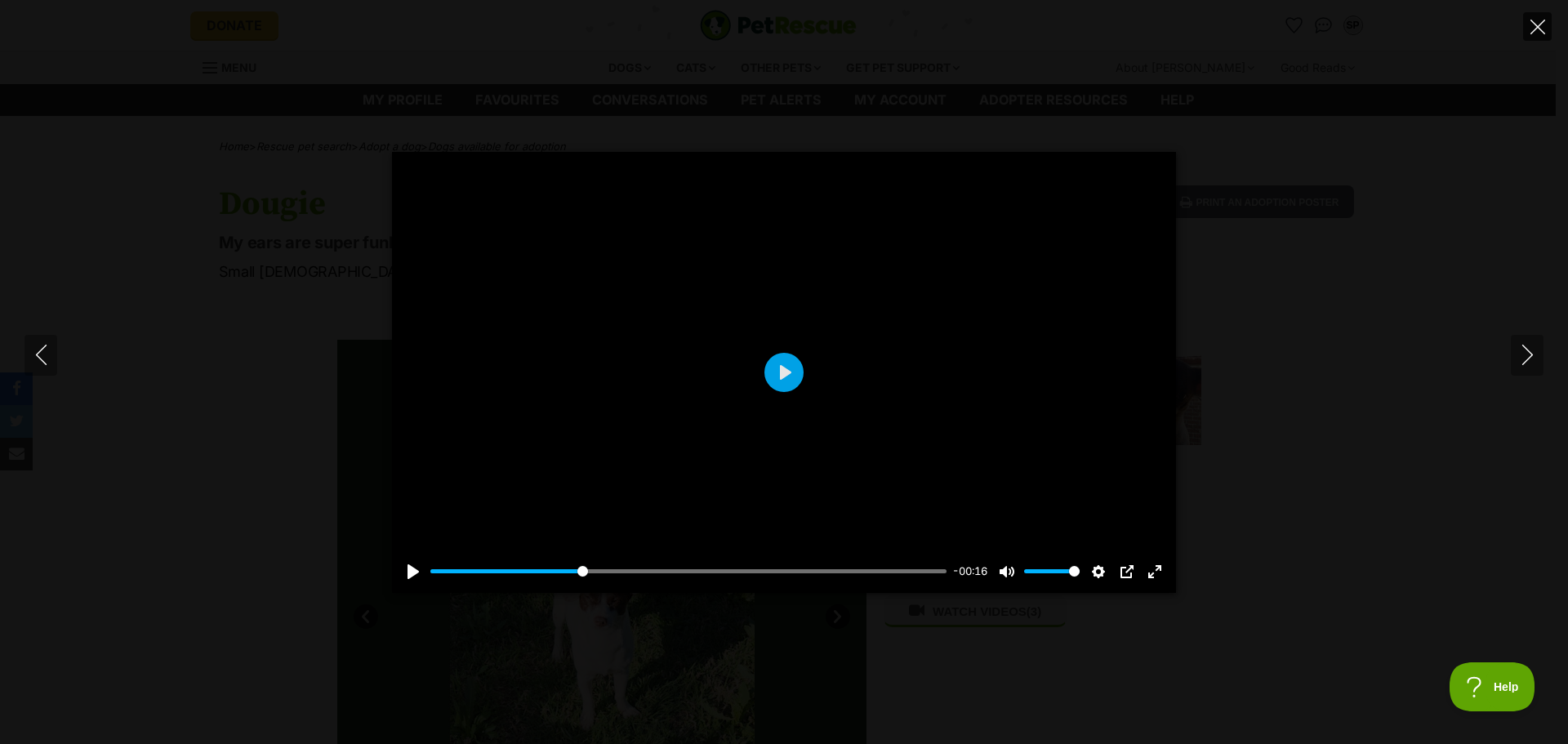
click at [1537, 23] on icon "Close" at bounding box center [1537, 27] width 15 height 15
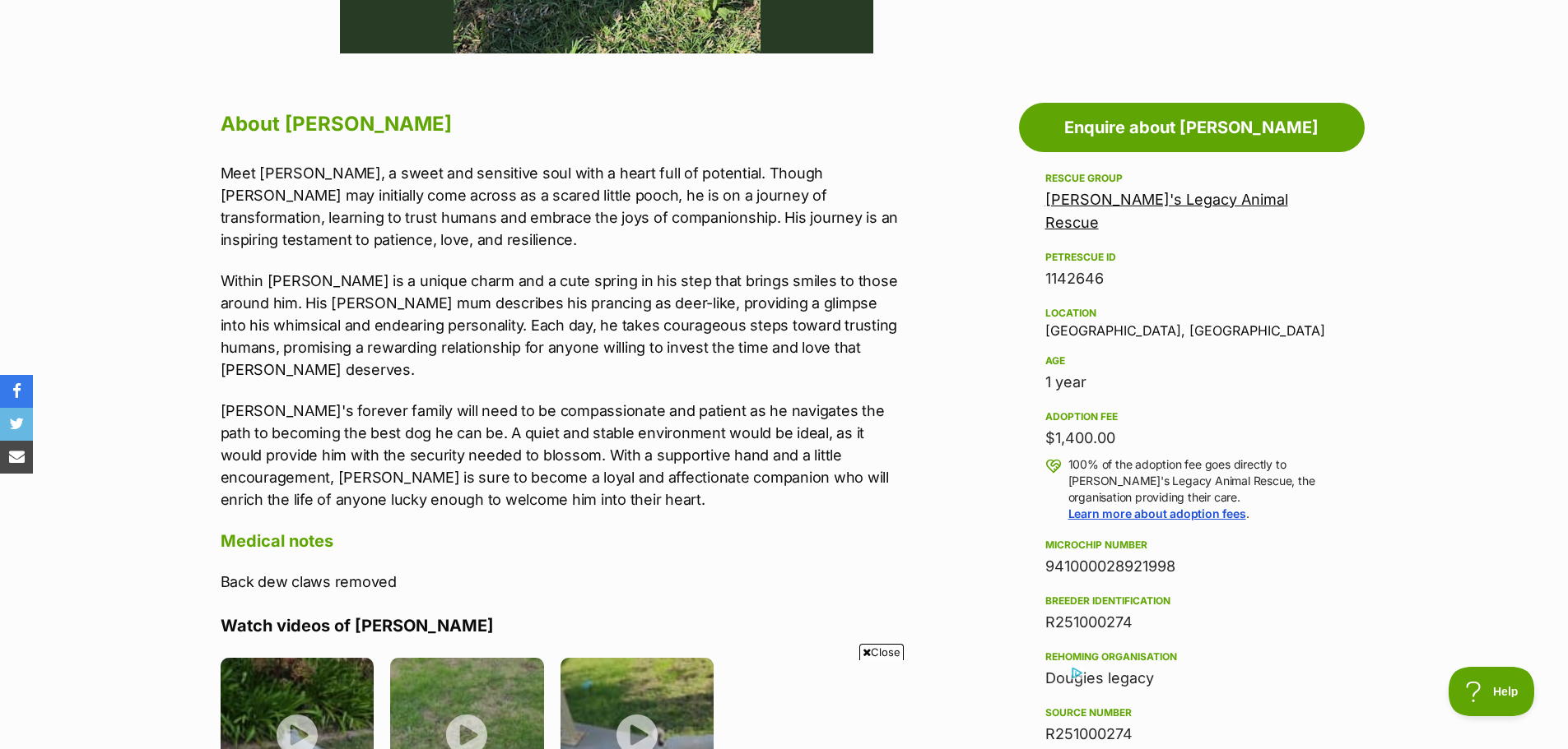
scroll to position [823, 0]
click at [891, 648] on span "Close" at bounding box center [882, 652] width 45 height 17
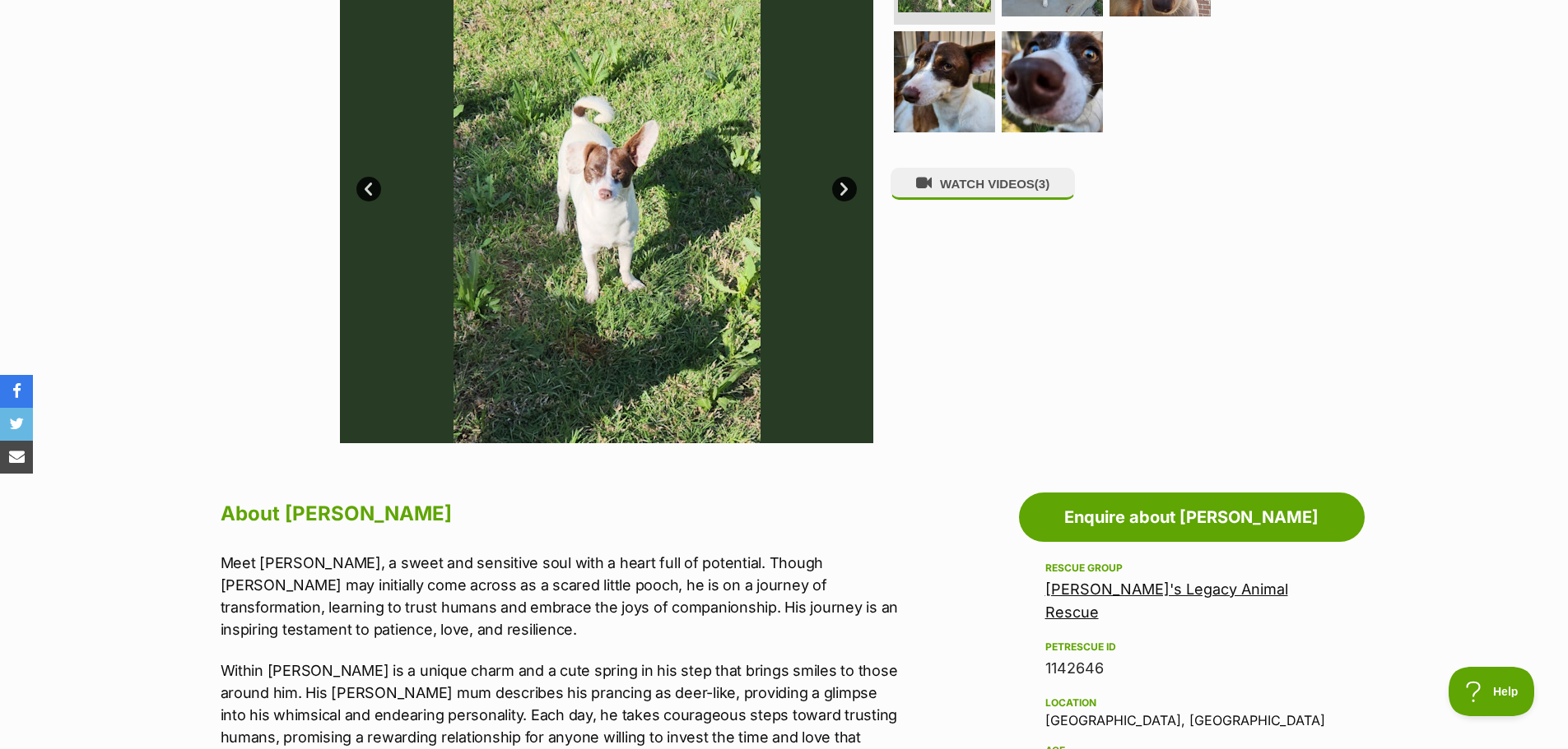
scroll to position [247, 0]
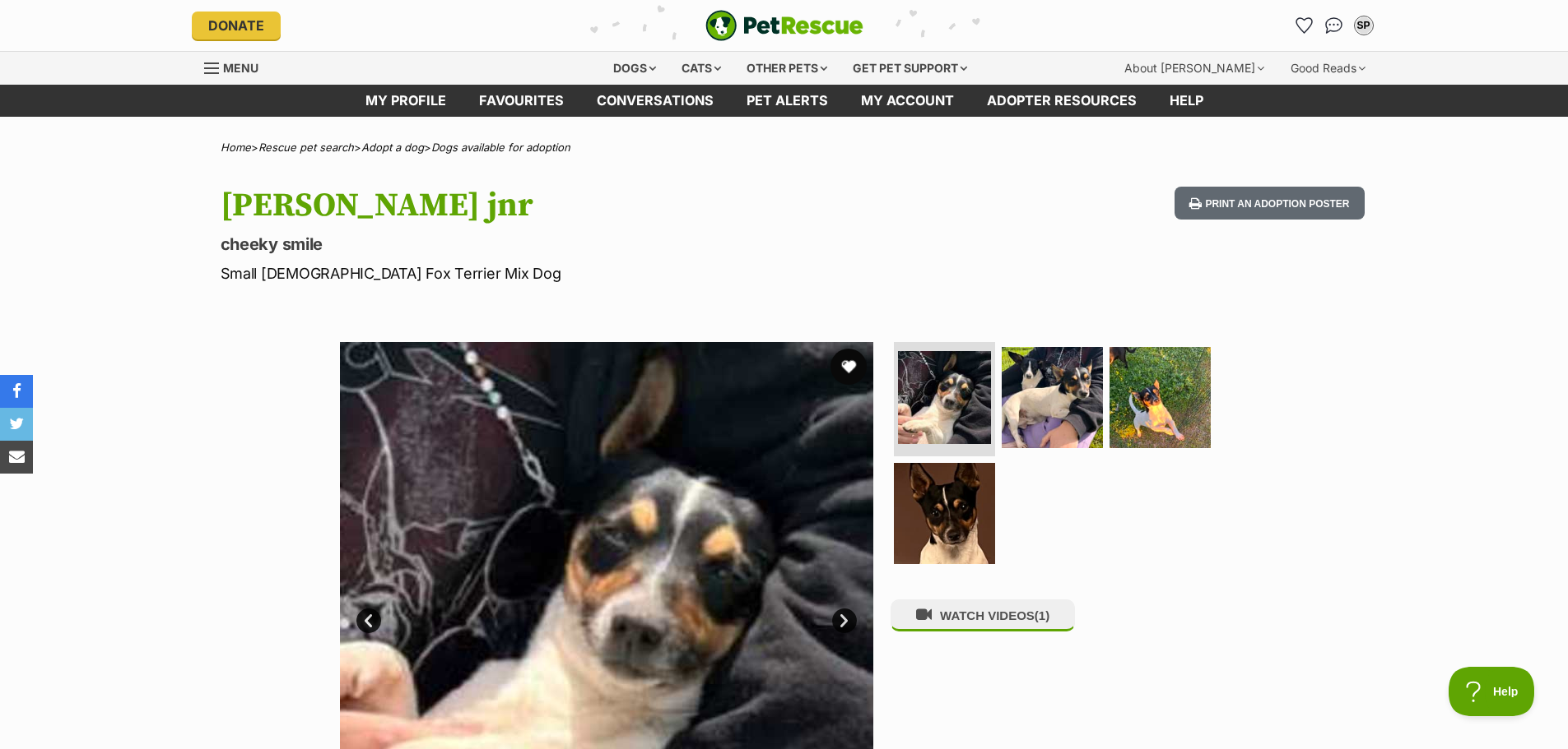
click at [846, 366] on button "favourite" at bounding box center [848, 367] width 36 height 36
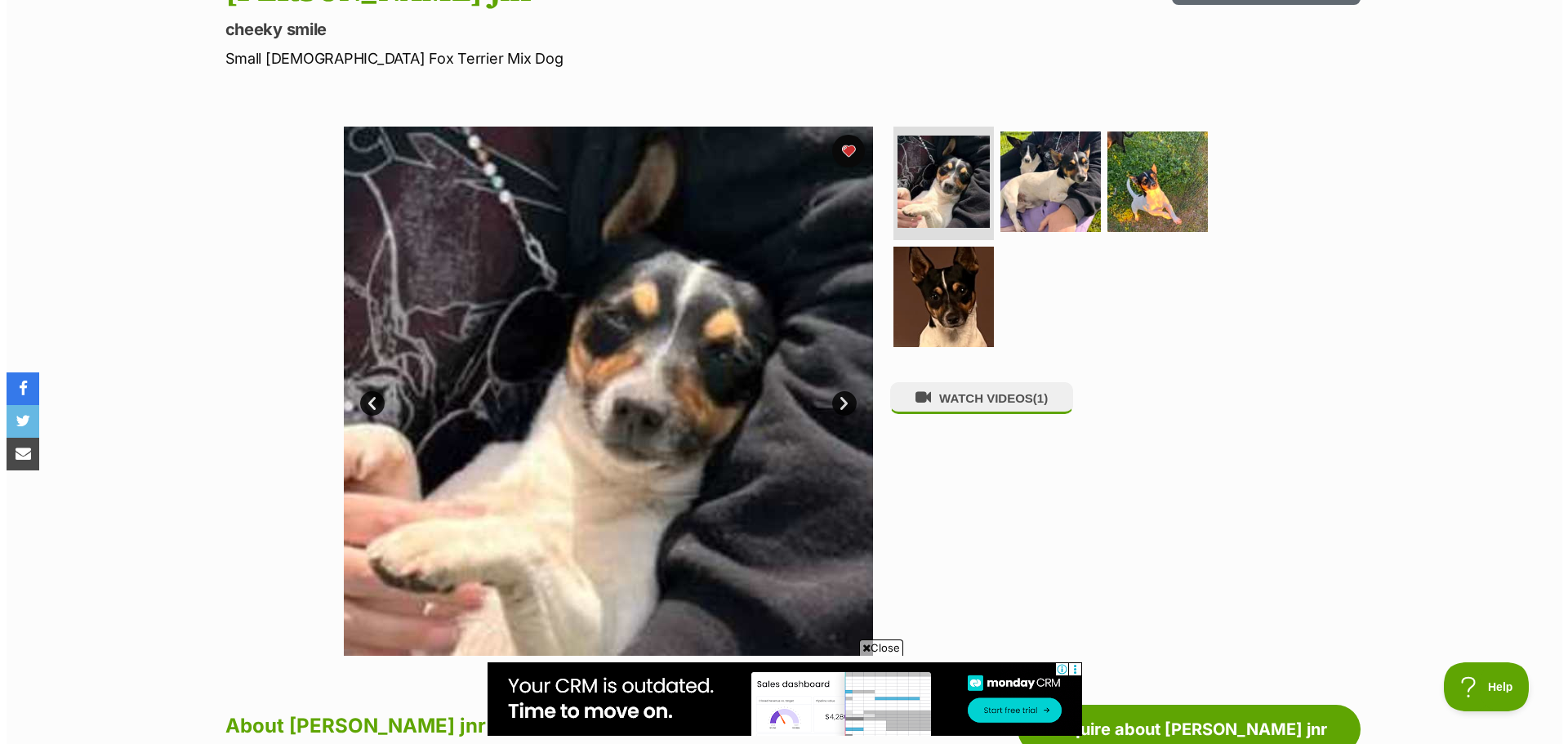
scroll to position [246, 0]
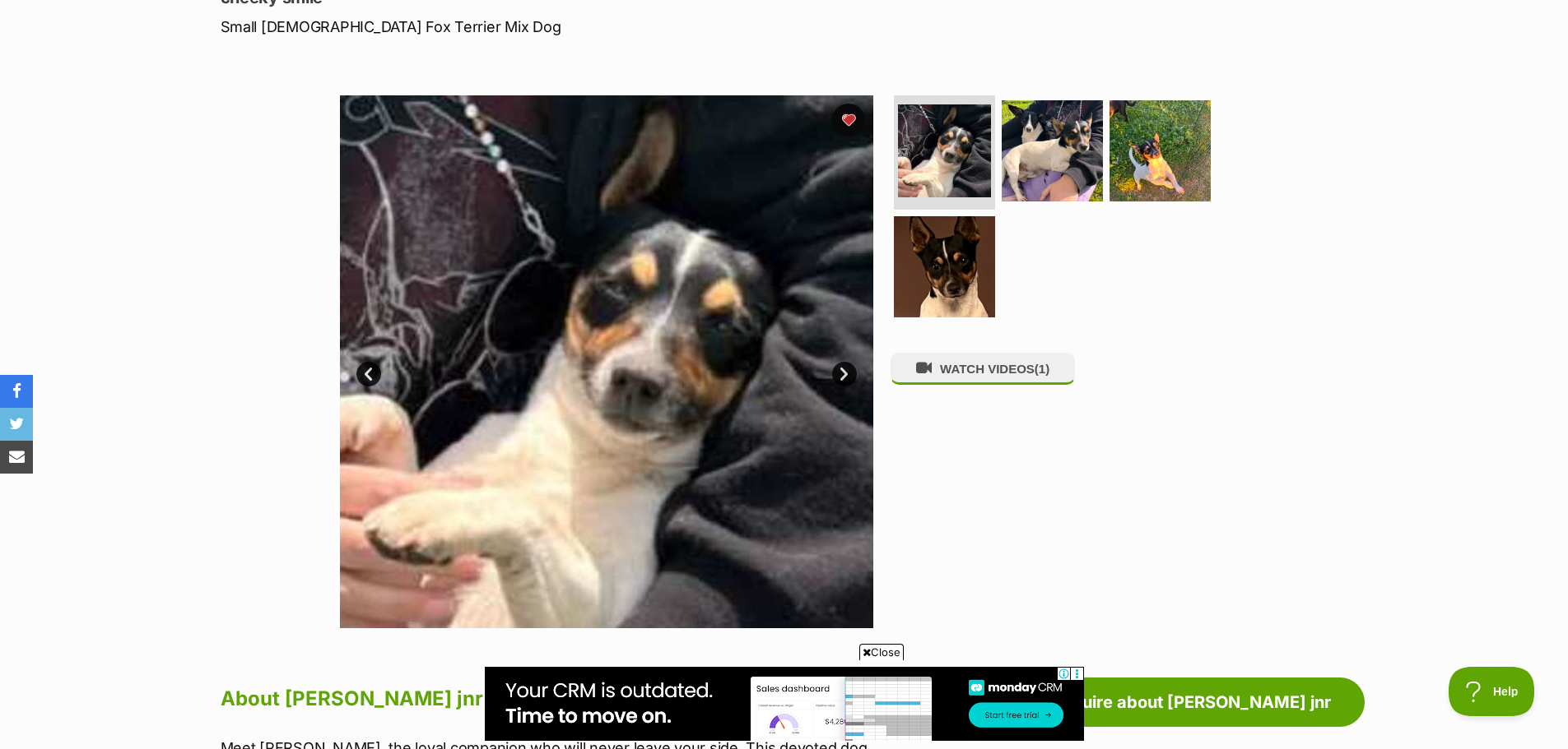
click at [839, 375] on link "Next" at bounding box center [844, 374] width 24 height 24
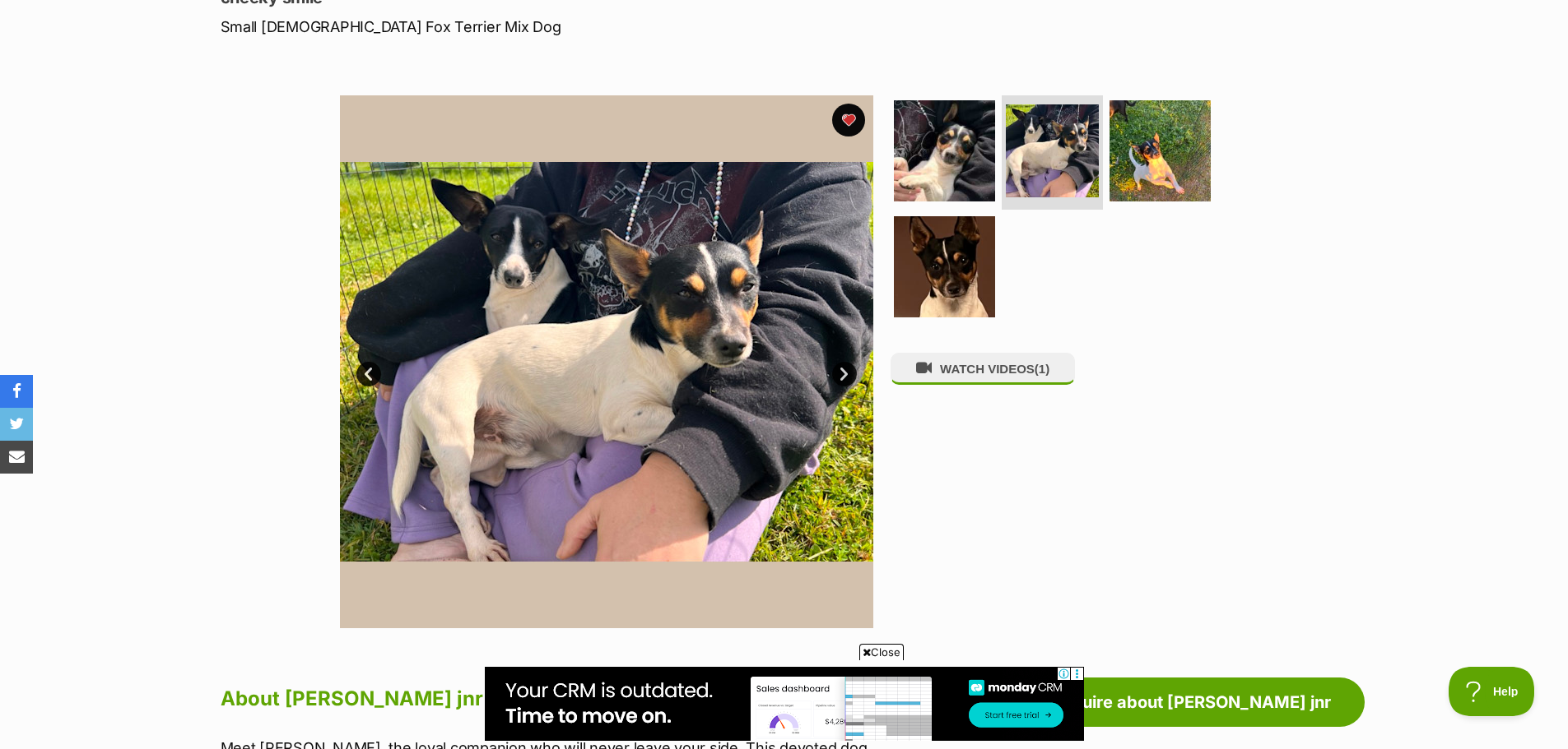
click at [839, 375] on link "Next" at bounding box center [844, 374] width 24 height 24
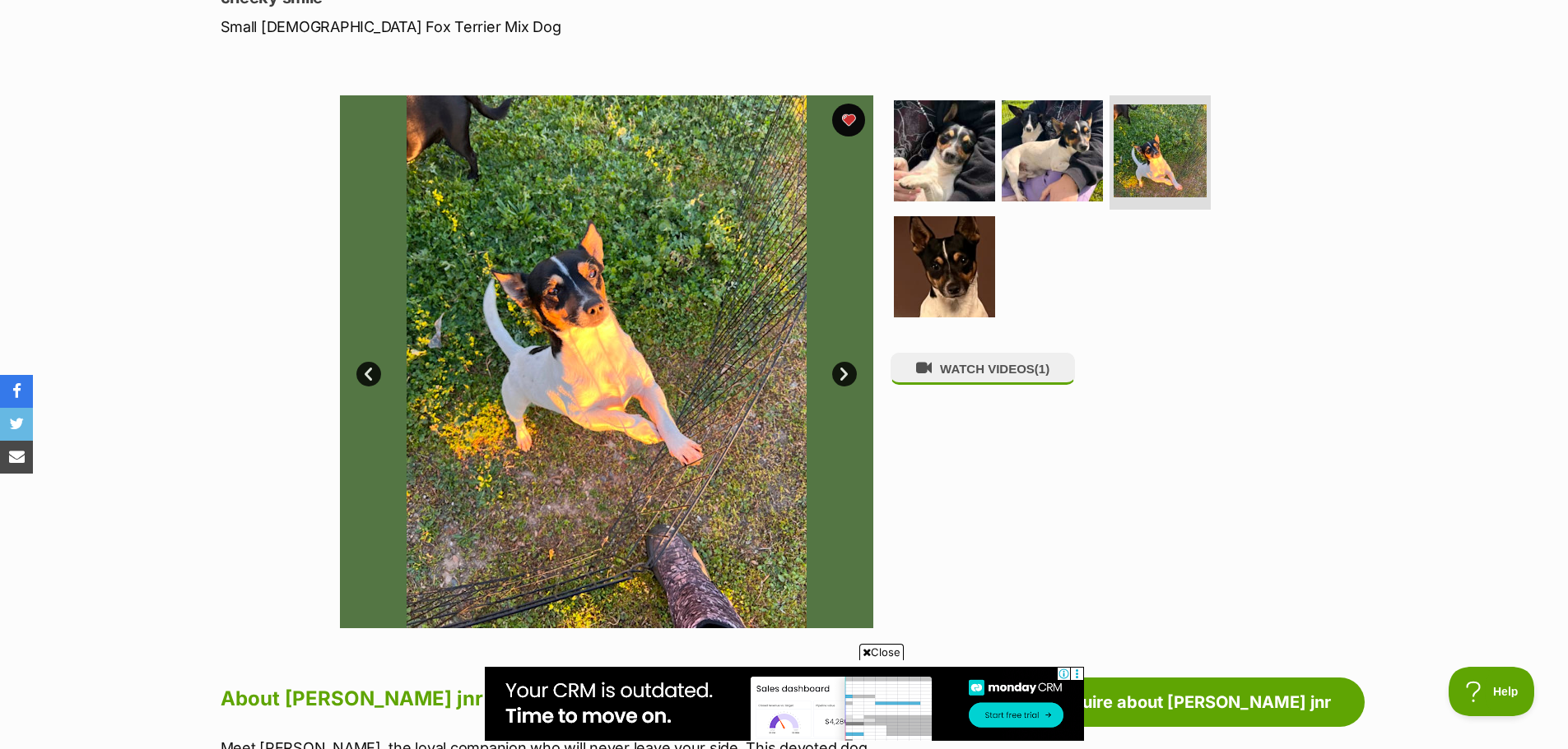
click at [839, 375] on link "Next" at bounding box center [844, 374] width 24 height 24
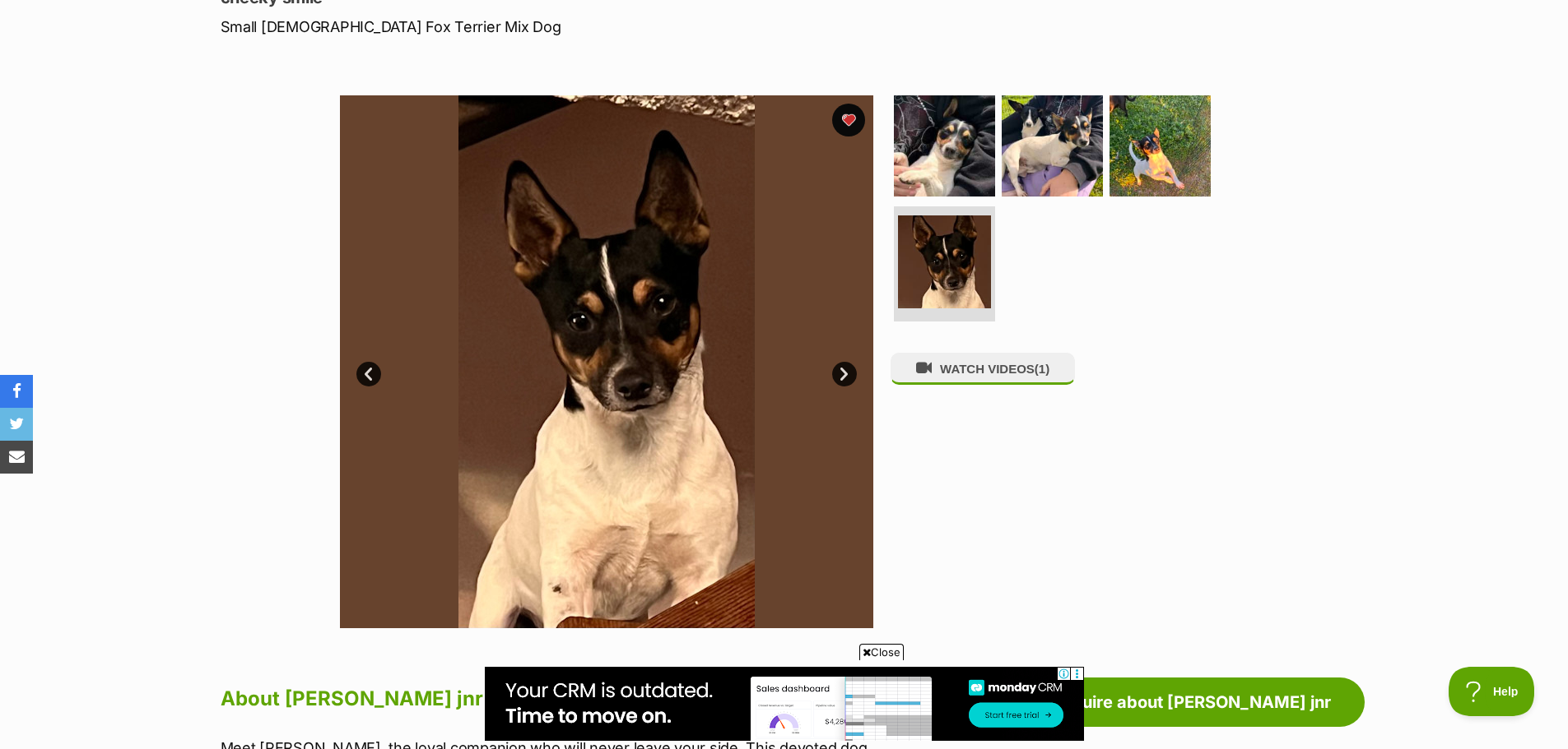
click at [839, 375] on link "Next" at bounding box center [844, 374] width 24 height 24
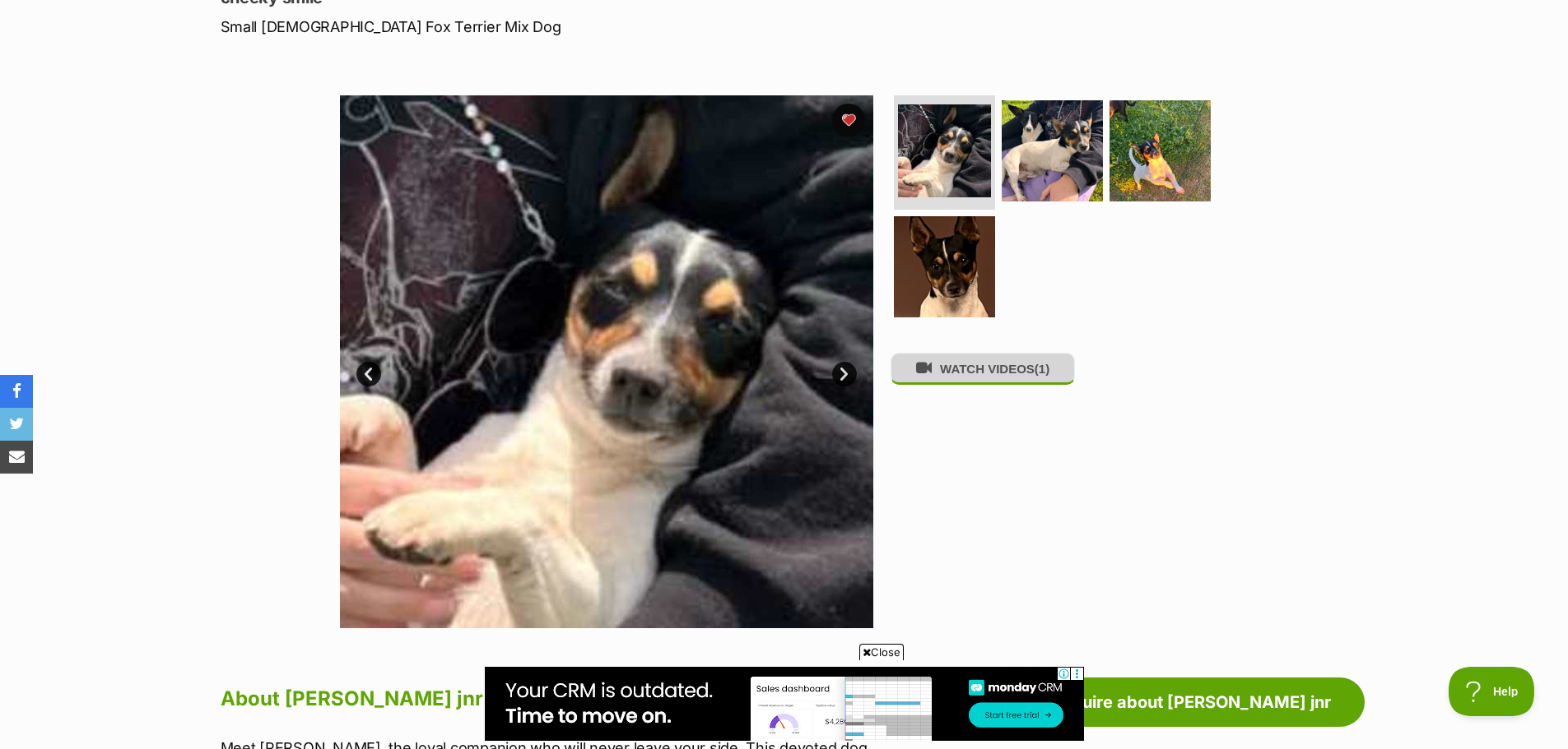
click at [999, 378] on button "WATCH VIDEOS (1)" at bounding box center [983, 368] width 185 height 32
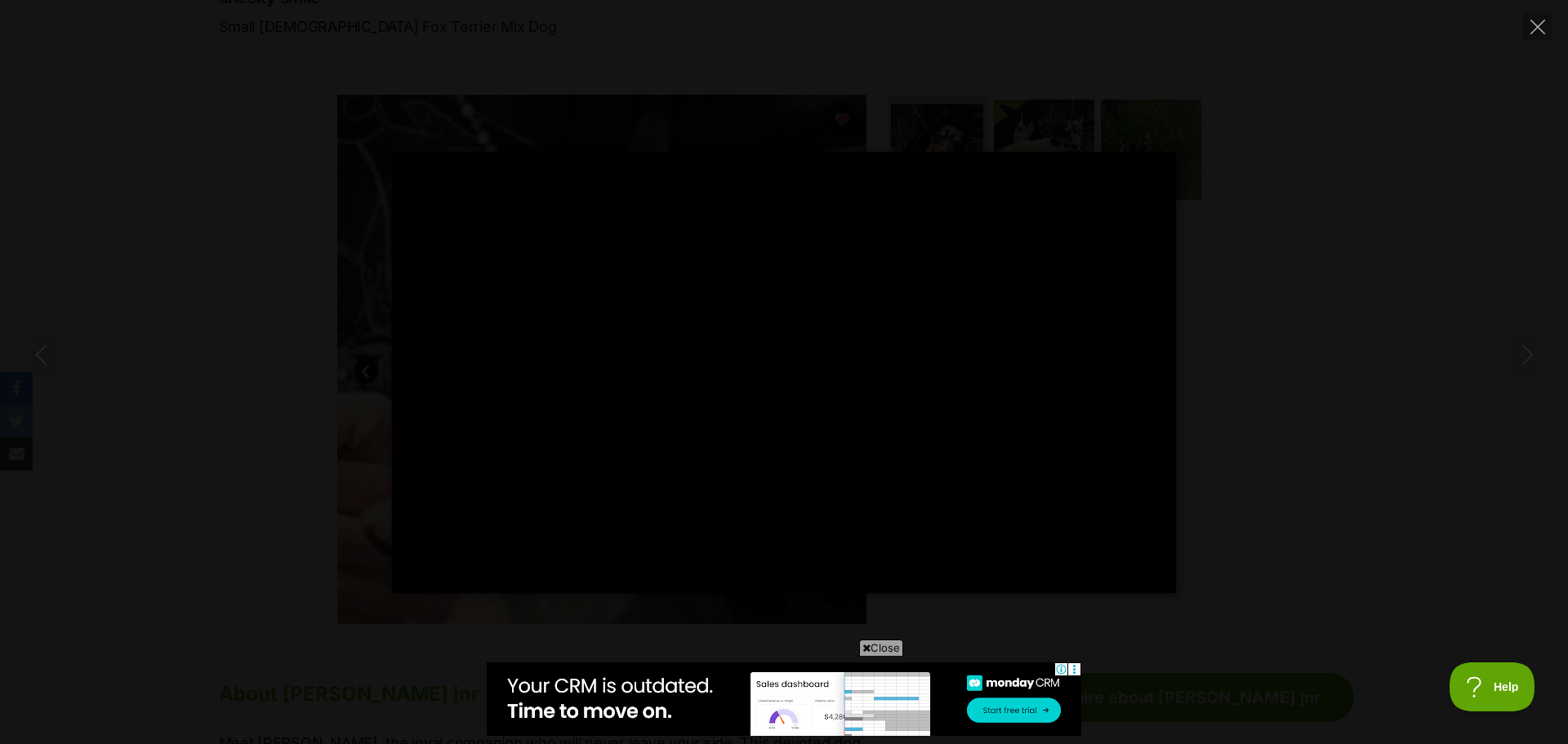
type input "100"
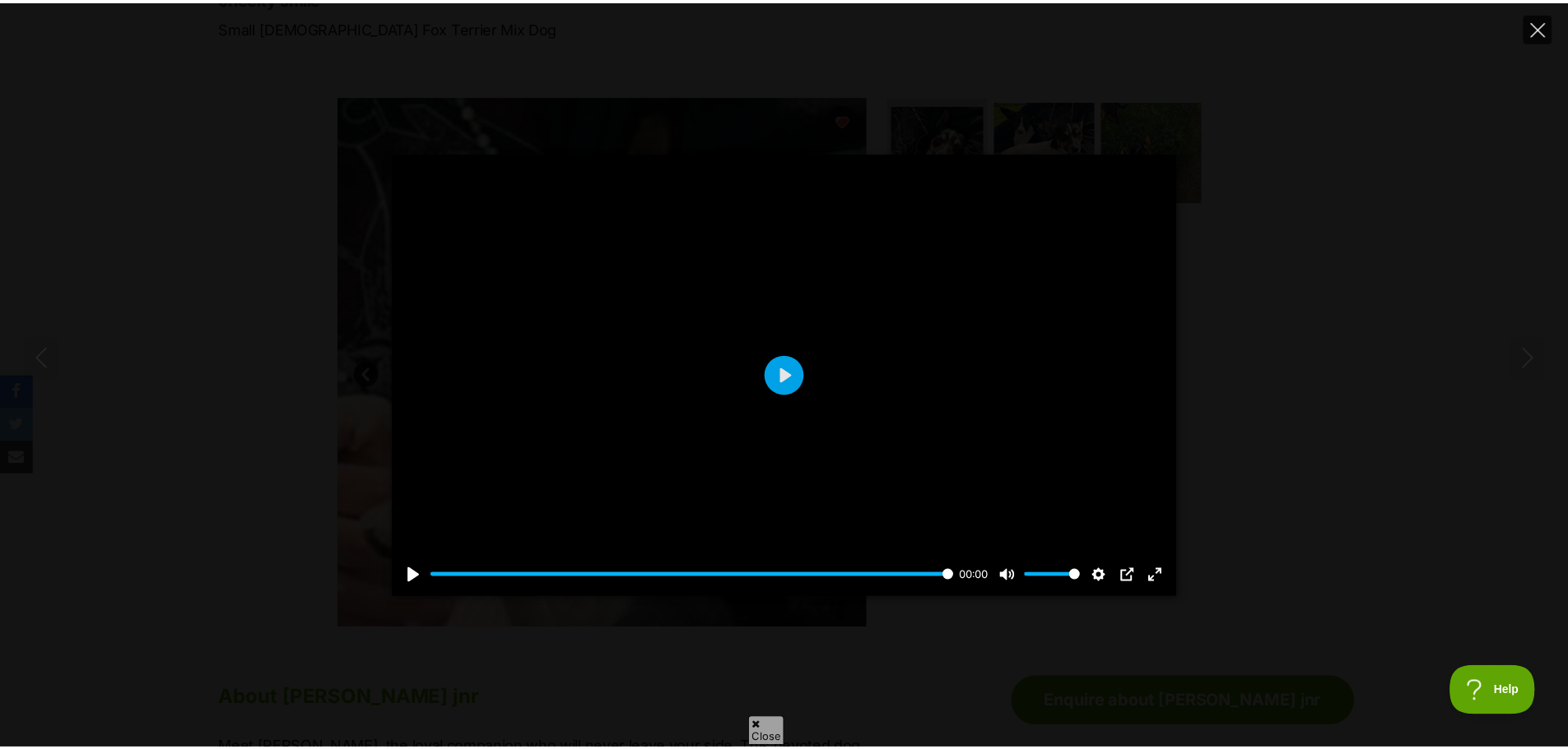
scroll to position [0, 0]
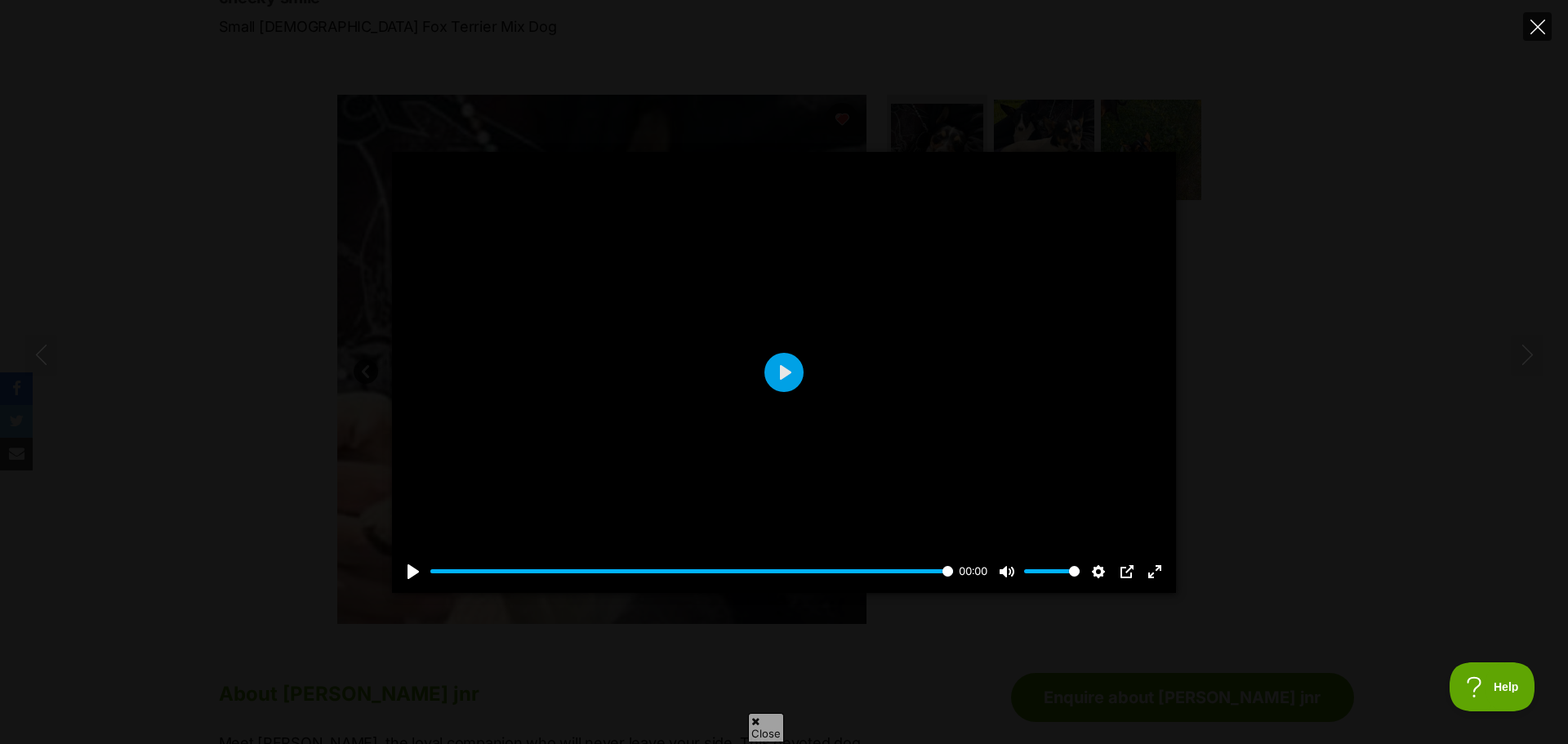
click at [1537, 24] on icon "Close" at bounding box center [1537, 27] width 15 height 15
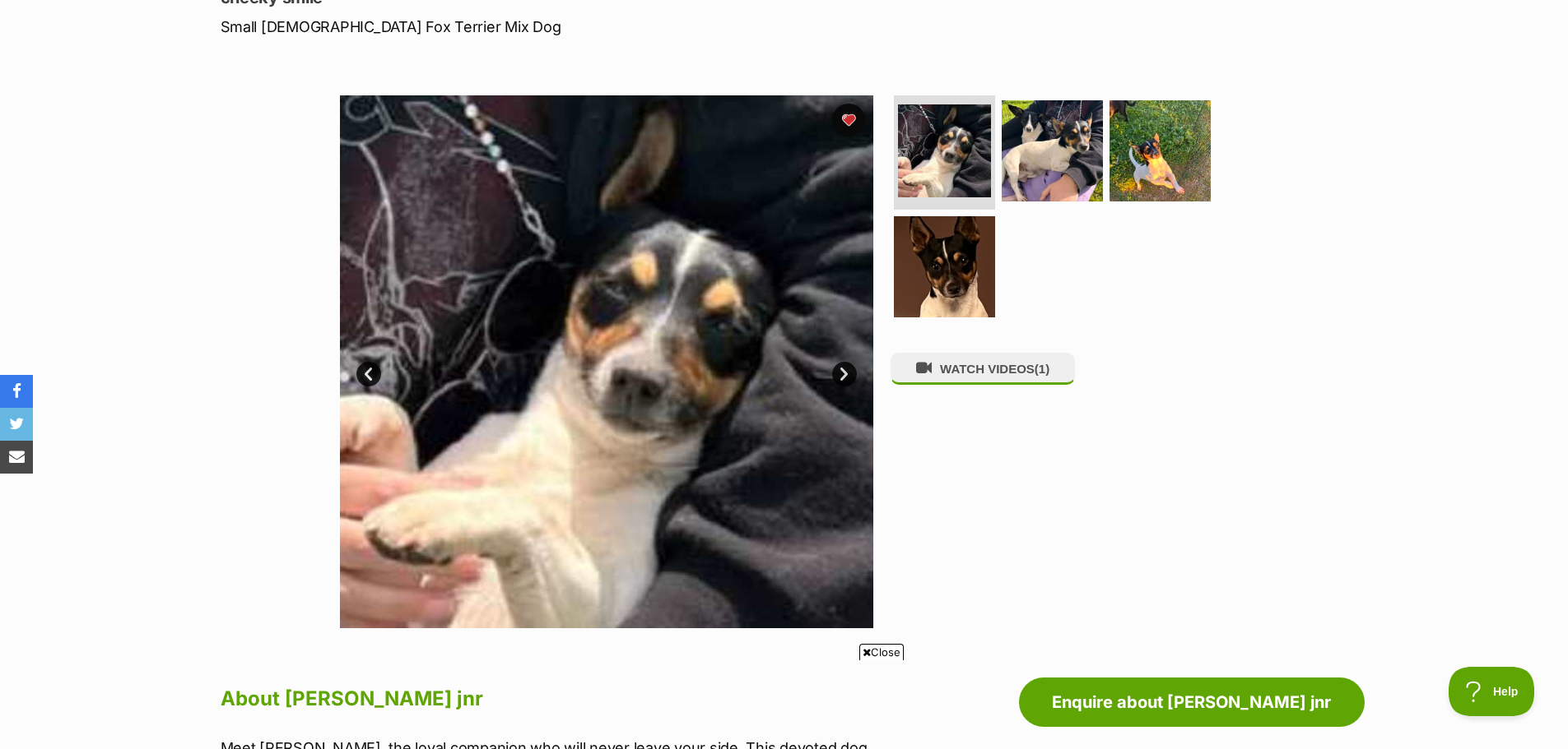
click at [887, 652] on span "Close" at bounding box center [882, 652] width 45 height 17
